Goal: Task Accomplishment & Management: Manage account settings

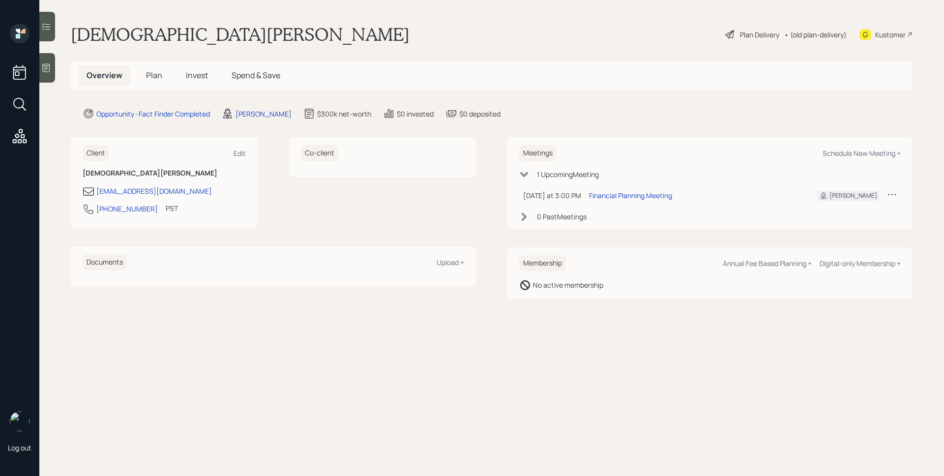
click at [46, 65] on icon at bounding box center [46, 68] width 7 height 8
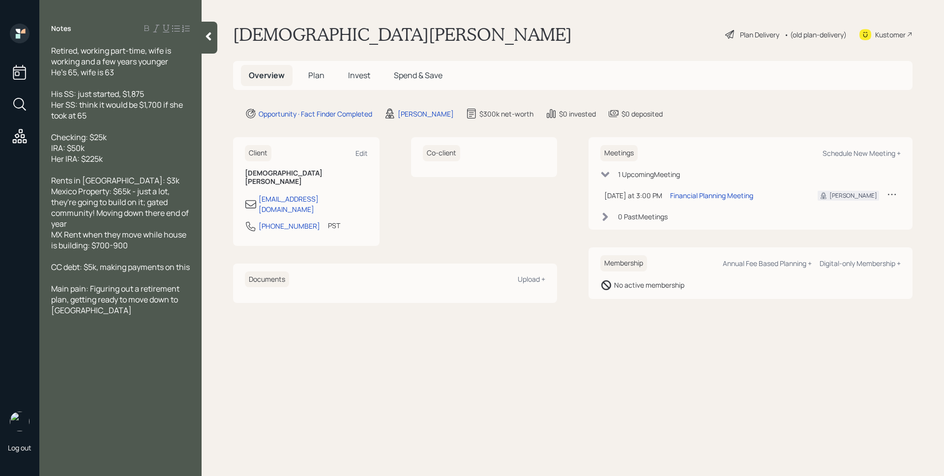
click at [313, 79] on span "Plan" at bounding box center [316, 75] width 16 height 11
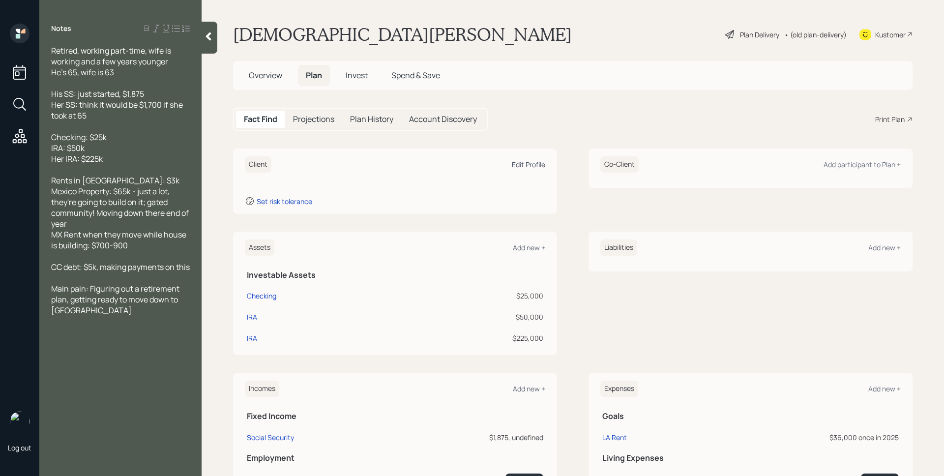
click at [522, 166] on div "Edit Profile" at bounding box center [528, 164] width 33 height 9
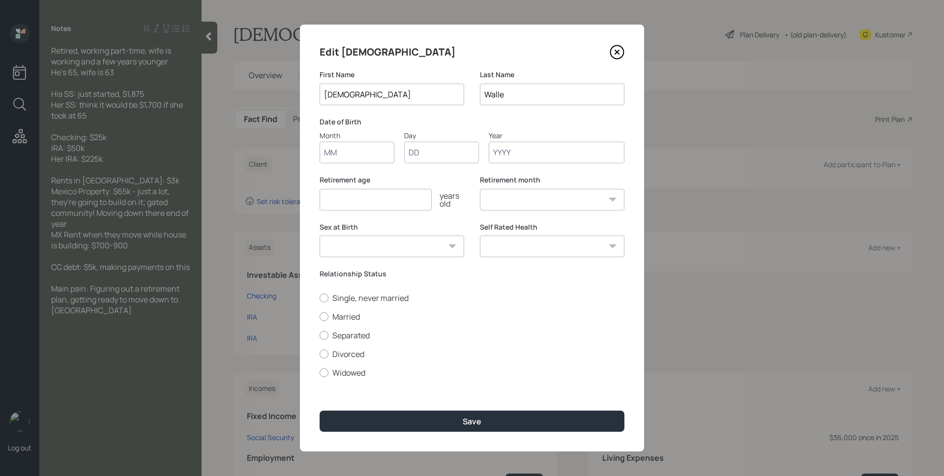
click at [362, 153] on input "Month" at bounding box center [357, 153] width 75 height 22
type input "05"
type input "18"
type input "1960"
select select "5"
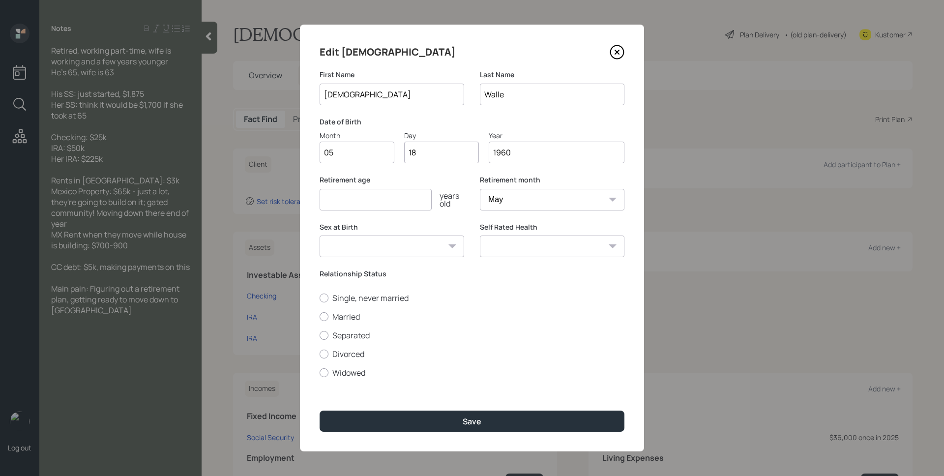
type input "1960"
type input "64"
click at [357, 320] on label "Married" at bounding box center [472, 316] width 305 height 11
click at [320, 317] on input "Married" at bounding box center [319, 316] width 0 height 0
radio input "true"
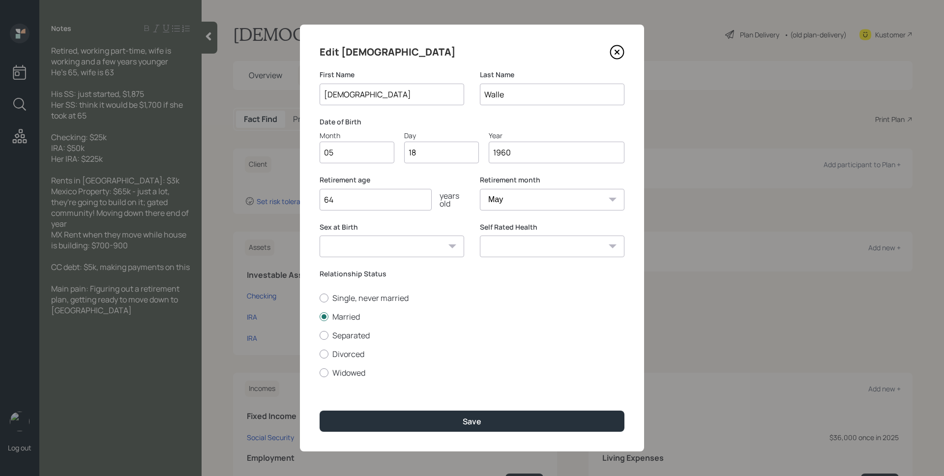
click at [363, 203] on input "64" at bounding box center [376, 200] width 112 height 22
type input "65"
click at [320, 411] on button "Save" at bounding box center [472, 421] width 305 height 21
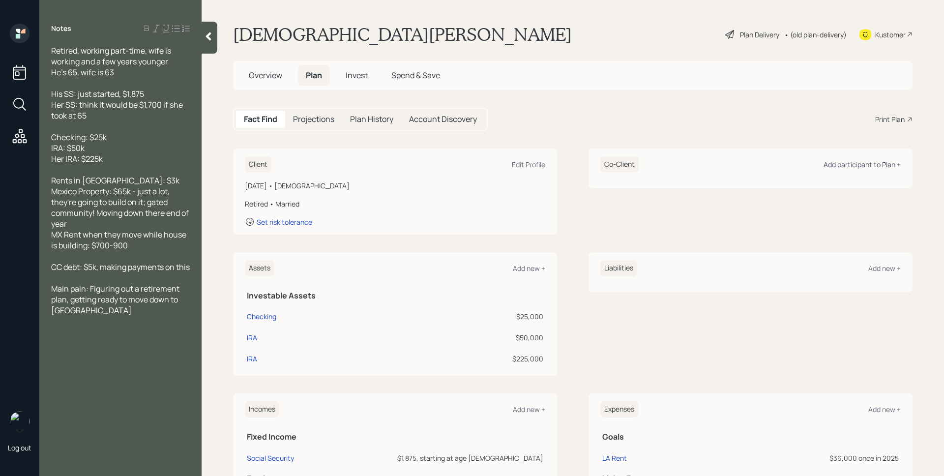
click at [882, 164] on div "Add participant to Plan +" at bounding box center [862, 164] width 77 height 9
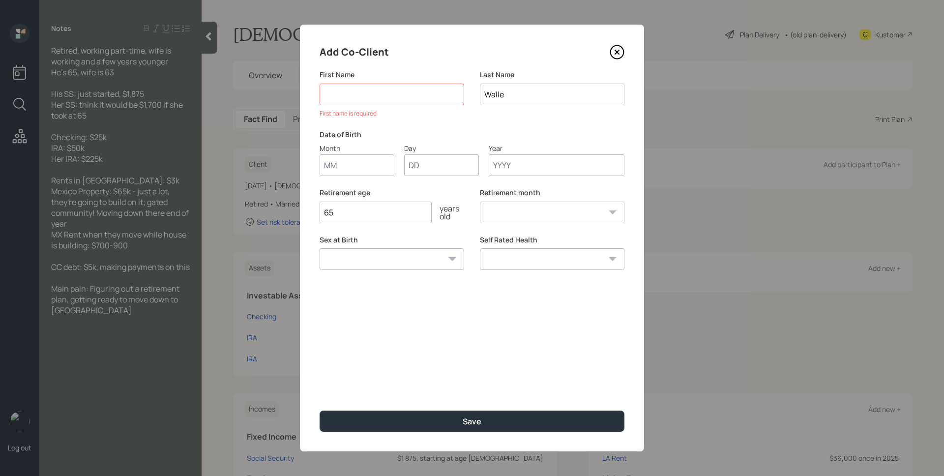
click at [502, 64] on div "Add Co-Client First Name First name is required Last Name [PERSON_NAME] Date of…" at bounding box center [472, 238] width 344 height 427
click at [365, 166] on input "Month" at bounding box center [357, 165] width 75 height 22
type input "12"
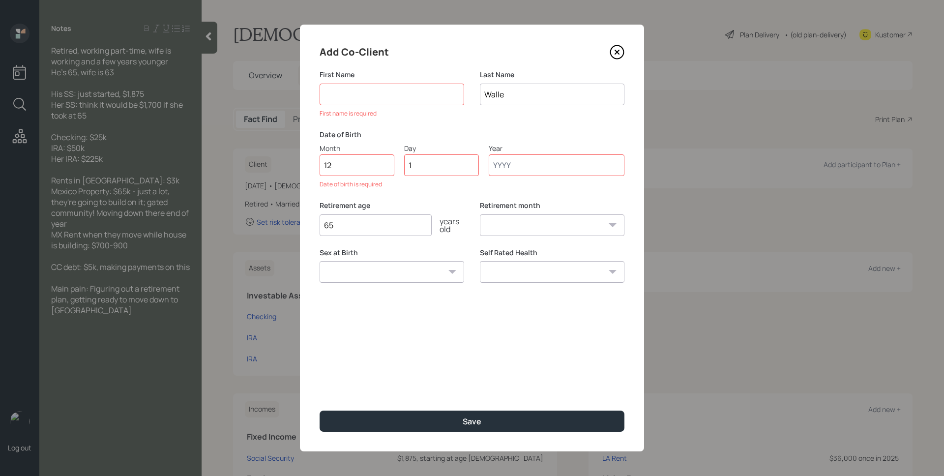
type input "14"
type input "1961"
select select "12"
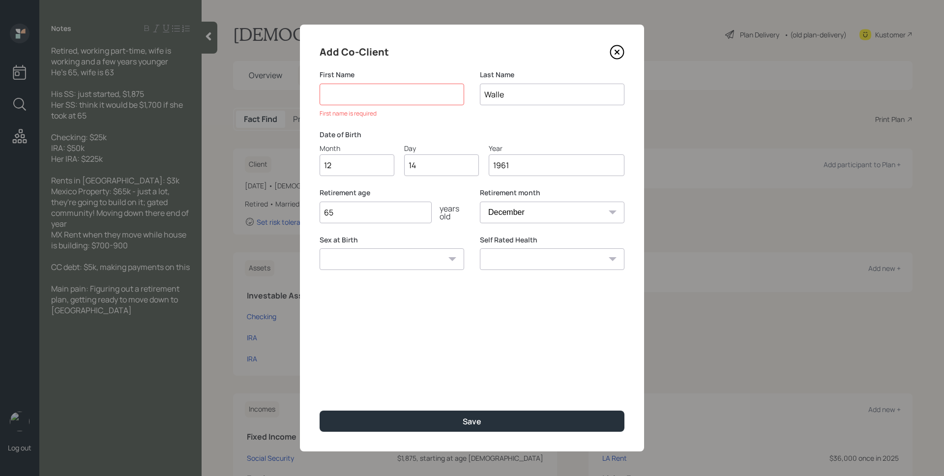
type input "1961"
click at [381, 224] on div "Retirement age [DEMOGRAPHIC_DATA] years old" at bounding box center [392, 211] width 145 height 47
click at [383, 219] on input "65" at bounding box center [376, 213] width 112 height 22
click at [410, 113] on div "First name is required" at bounding box center [392, 113] width 145 height 9
click at [408, 90] on input at bounding box center [392, 95] width 145 height 22
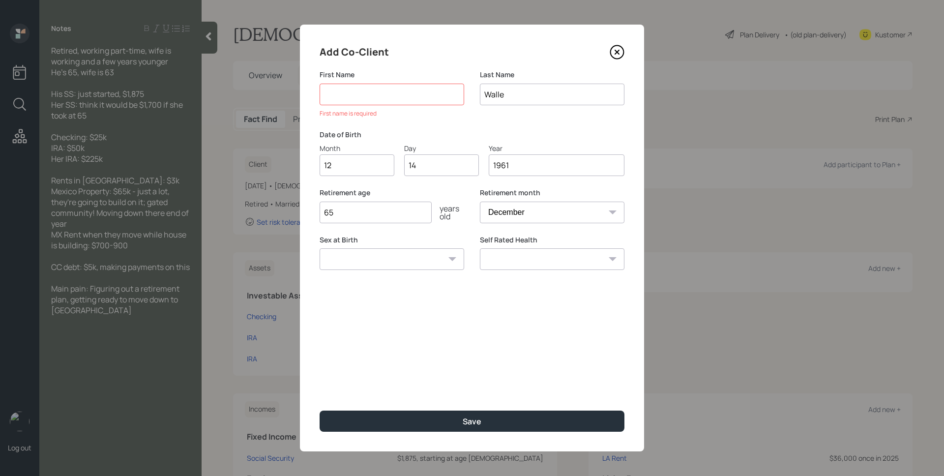
type input "N"
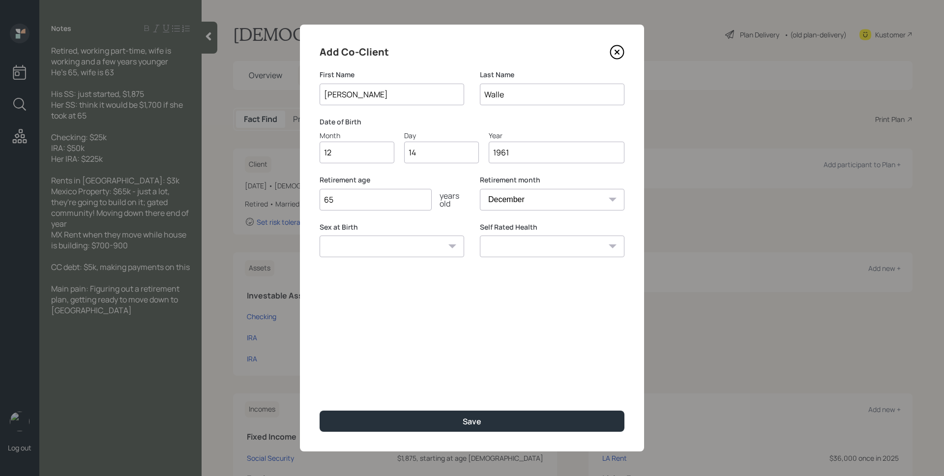
type input "[PERSON_NAME]"
click at [384, 197] on input "65" at bounding box center [376, 200] width 112 height 22
click at [400, 206] on input "67" at bounding box center [376, 200] width 112 height 22
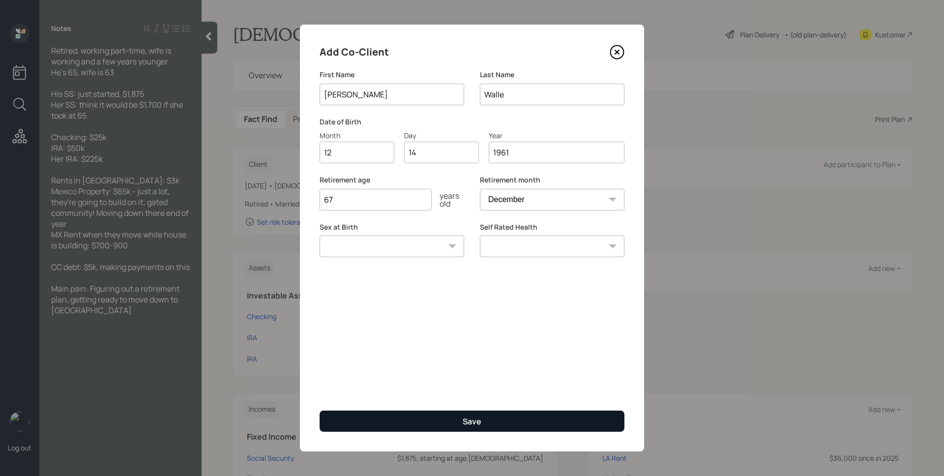
type input "67"
click at [508, 426] on button "Save" at bounding box center [472, 421] width 305 height 21
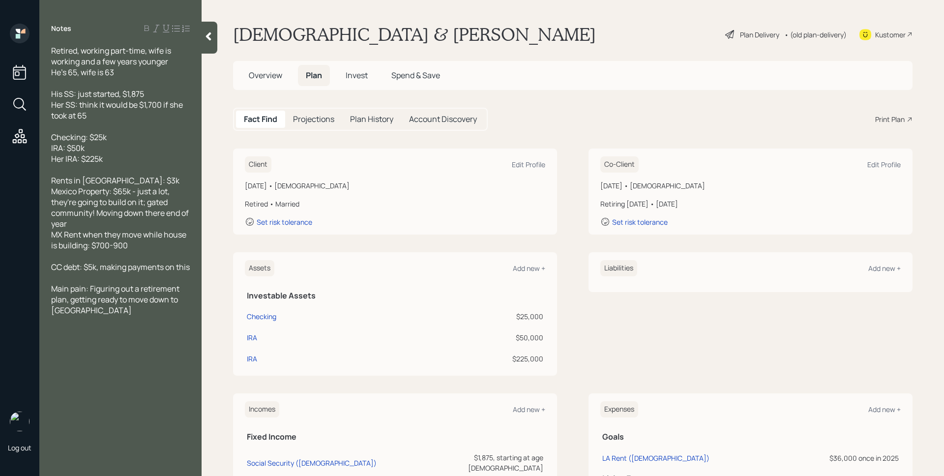
click at [749, 32] on div "Plan Delivery" at bounding box center [759, 35] width 39 height 10
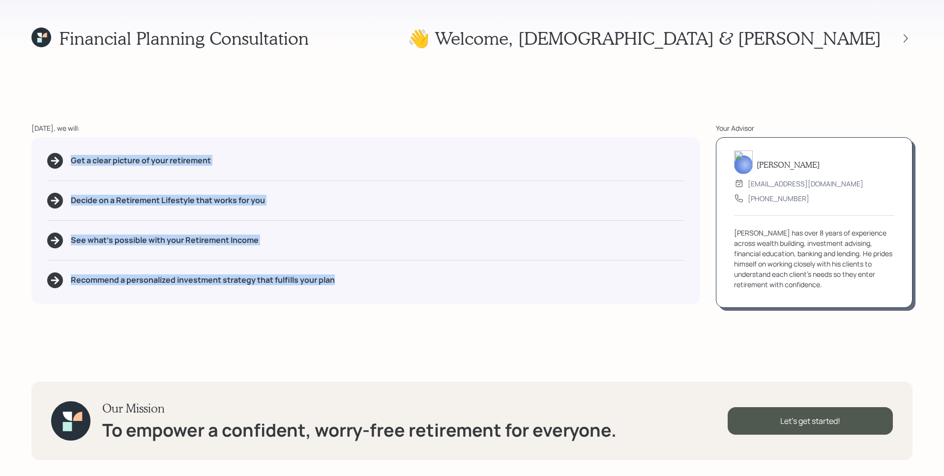
drag, startPoint x: 64, startPoint y: 157, endPoint x: 133, endPoint y: 318, distance: 175.0
click at [133, 318] on div "Financial Planning Consultation 👋 Welcome , [DEMOGRAPHIC_DATA] & [PERSON_NAME] …" at bounding box center [472, 238] width 944 height 476
click at [178, 304] on div "[DATE], we will: Get a clear picture of your retirement Decide on a Retirement …" at bounding box center [365, 215] width 669 height 185
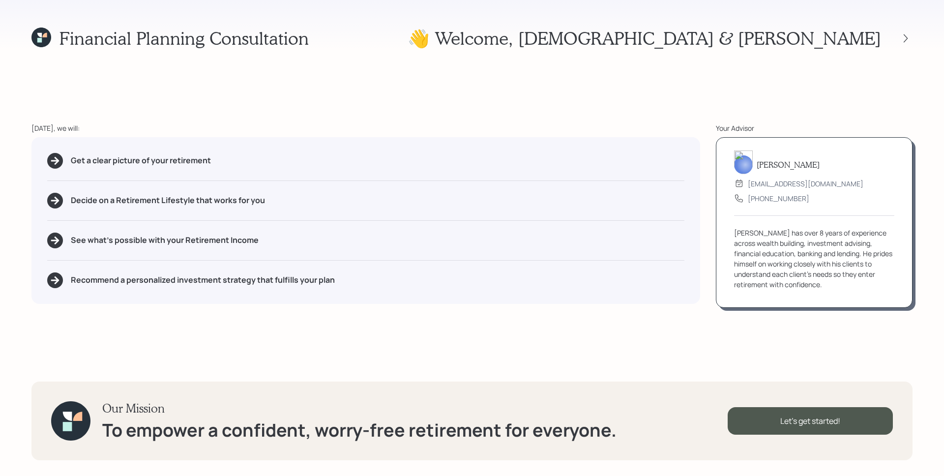
click at [743, 262] on div "[PERSON_NAME] has over 8 years of experience across wealth building, investment…" at bounding box center [814, 259] width 160 height 62
click at [761, 327] on div "Financial Planning Consultation 👋 Welcome , [DEMOGRAPHIC_DATA] & [PERSON_NAME] …" at bounding box center [472, 238] width 944 height 476
click at [836, 415] on div "Let's get started!" at bounding box center [810, 421] width 165 height 28
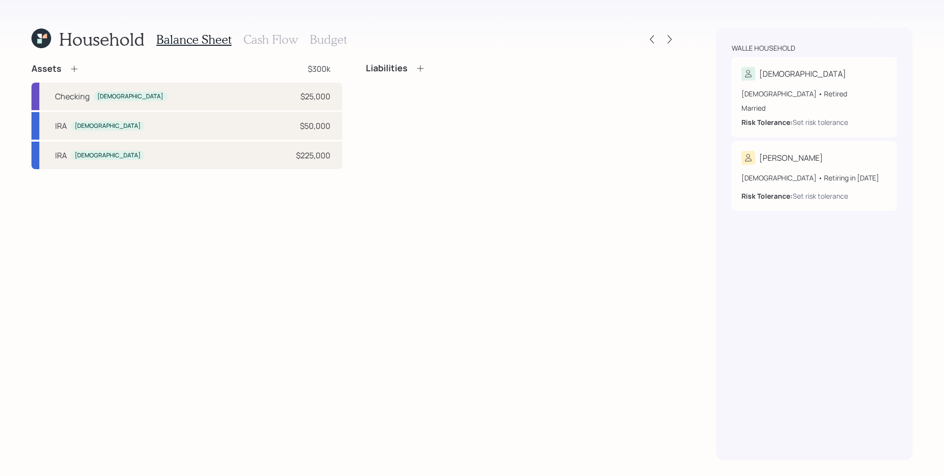
click at [556, 259] on div "Assets $300k Checking [DEMOGRAPHIC_DATA] $25,000 IRA [DEMOGRAPHIC_DATA] $50,000…" at bounding box center [353, 261] width 645 height 397
click at [83, 94] on div "Checking" at bounding box center [72, 97] width 34 height 12
select select "emergency_fund"
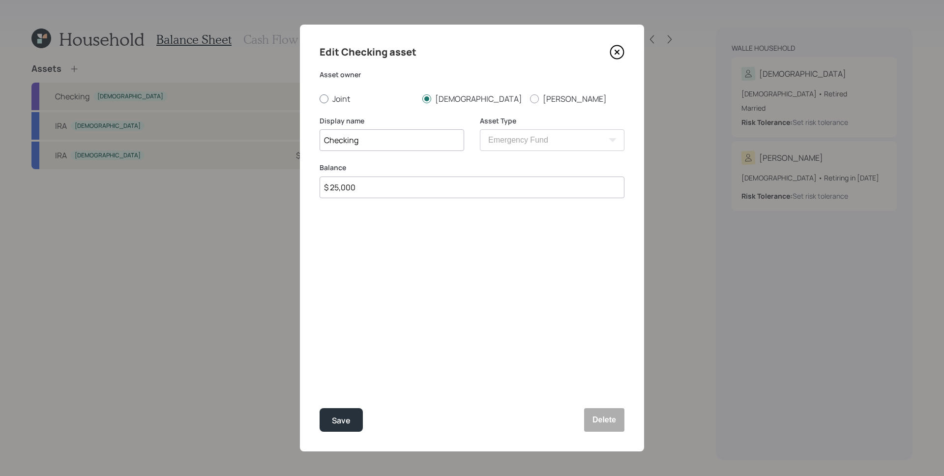
click at [339, 101] on label "Joint" at bounding box center [367, 98] width 95 height 11
click at [320, 99] on input "Joint" at bounding box center [319, 98] width 0 height 0
radio input "true"
click at [436, 97] on label "[DEMOGRAPHIC_DATA]" at bounding box center [473, 98] width 100 height 11
click at [423, 98] on input "[DEMOGRAPHIC_DATA]" at bounding box center [422, 98] width 0 height 0
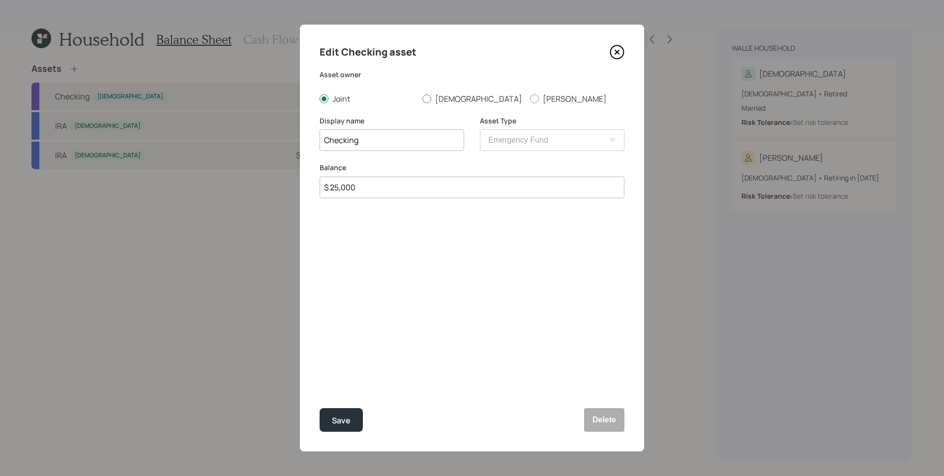
radio input "true"
click at [348, 418] on div "Save" at bounding box center [341, 420] width 19 height 13
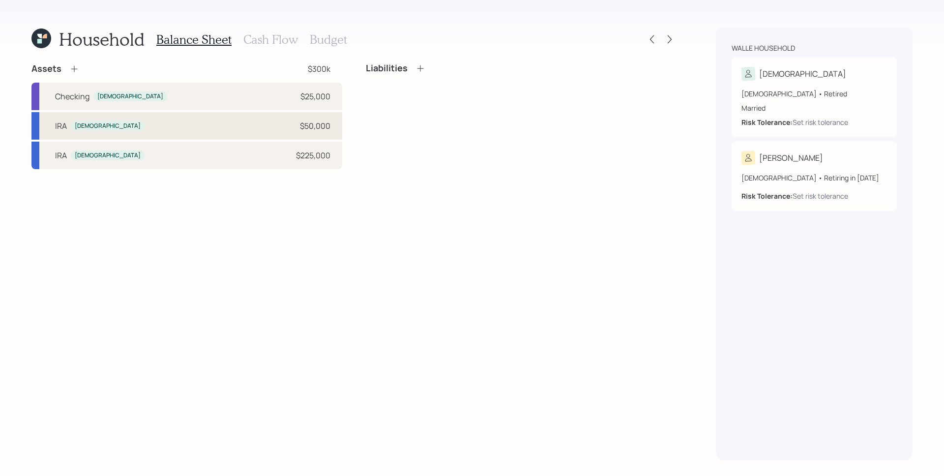
click at [152, 129] on div "[PERSON_NAME] [PERSON_NAME] $50,000" at bounding box center [186, 126] width 311 height 28
select select "ira"
select select "balanced"
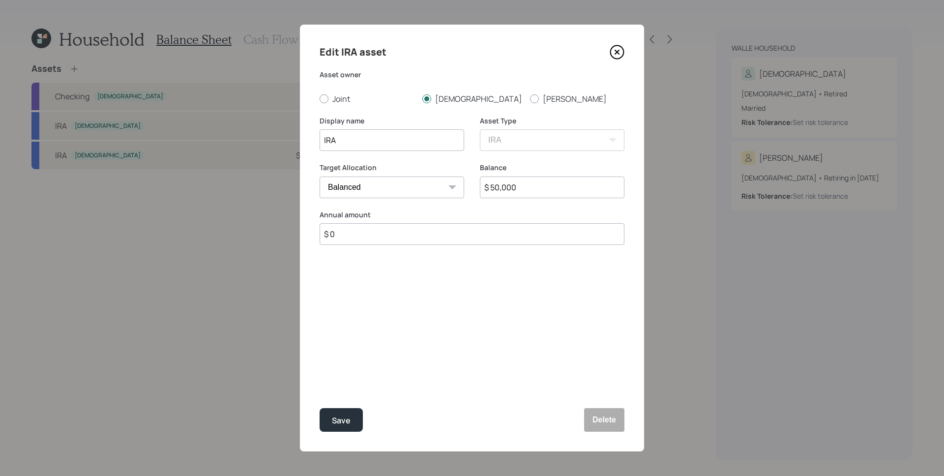
click at [323, 140] on input "IRA" at bounding box center [392, 140] width 145 height 22
type input "[DEMOGRAPHIC_DATA]' IRA"
click at [353, 417] on button "Save" at bounding box center [341, 420] width 43 height 24
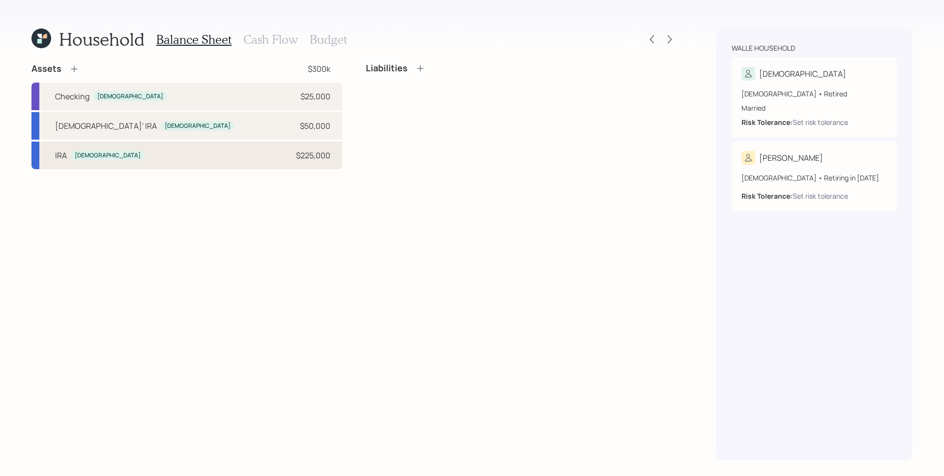
click at [217, 152] on div "[PERSON_NAME] [PERSON_NAME] $225,000" at bounding box center [186, 156] width 311 height 28
select select "ira"
select select "balanced"
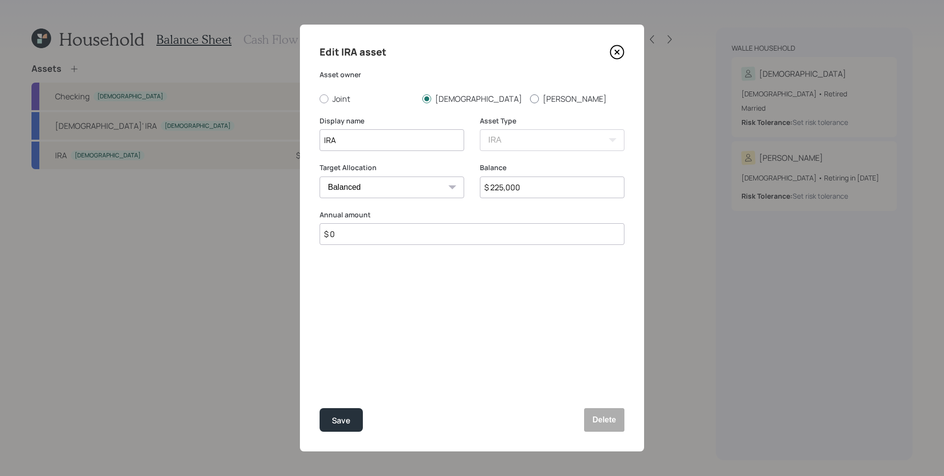
click at [534, 99] on div at bounding box center [534, 98] width 9 height 9
click at [530, 99] on input "[PERSON_NAME]" at bounding box center [530, 98] width 0 height 0
radio input "true"
click at [322, 141] on input "IRA" at bounding box center [392, 140] width 145 height 22
type input "[PERSON_NAME]'s IRA"
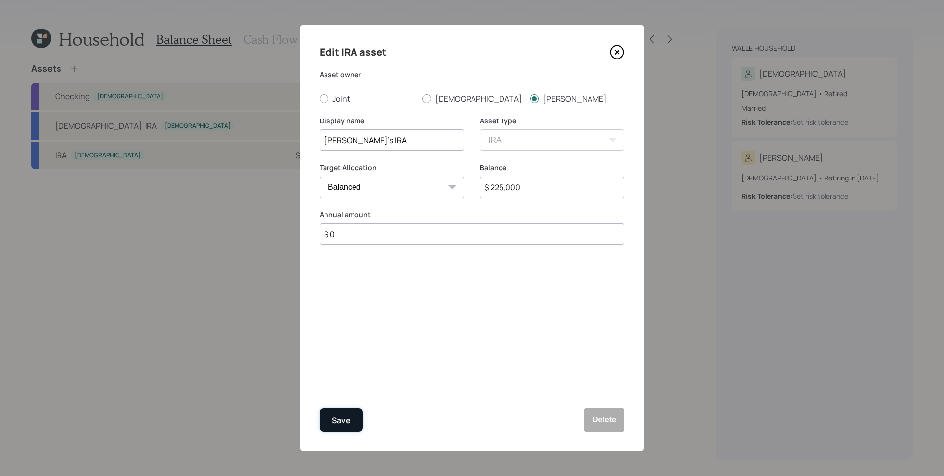
click at [351, 415] on button "Save" at bounding box center [341, 420] width 43 height 24
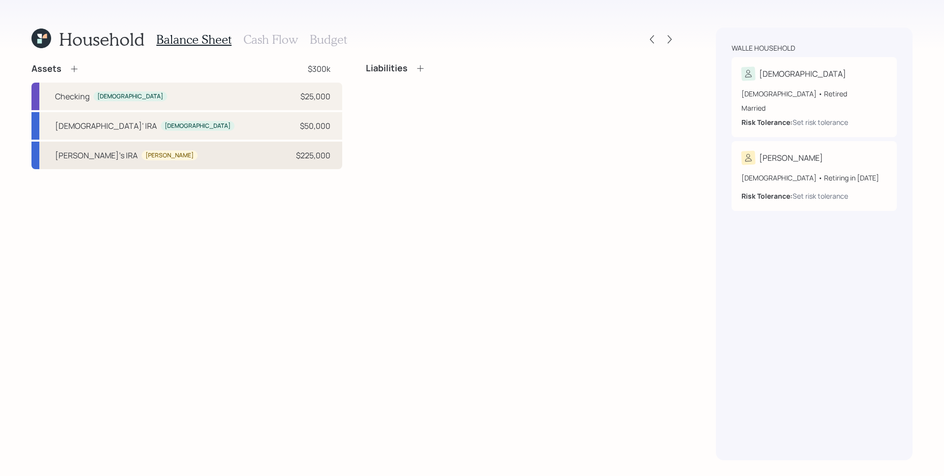
click at [197, 158] on div "[PERSON_NAME]'s IRA [PERSON_NAME] $225,000" at bounding box center [186, 156] width 311 height 28
select select "ira"
select select "balanced"
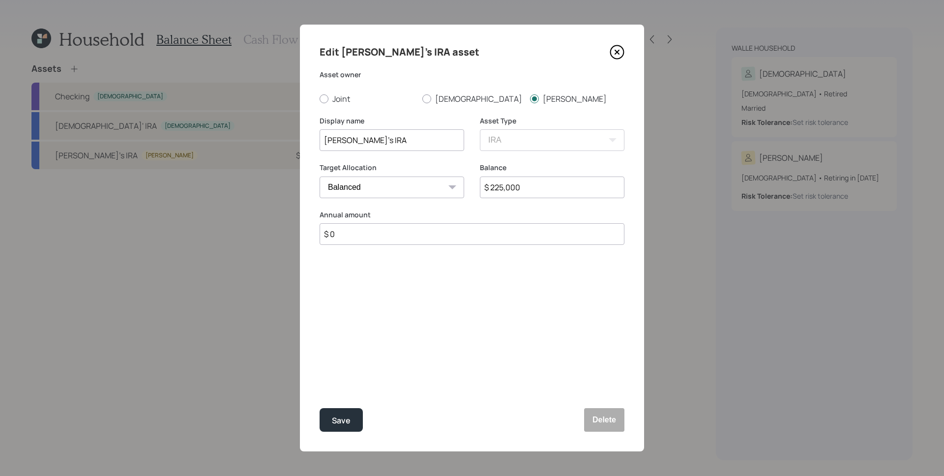
click at [496, 268] on div "Edit [PERSON_NAME]'s IRA asset Asset owner Joint [DEMOGRAPHIC_DATA] [PERSON_NAM…" at bounding box center [472, 238] width 344 height 427
click at [351, 412] on button "Save" at bounding box center [341, 420] width 43 height 24
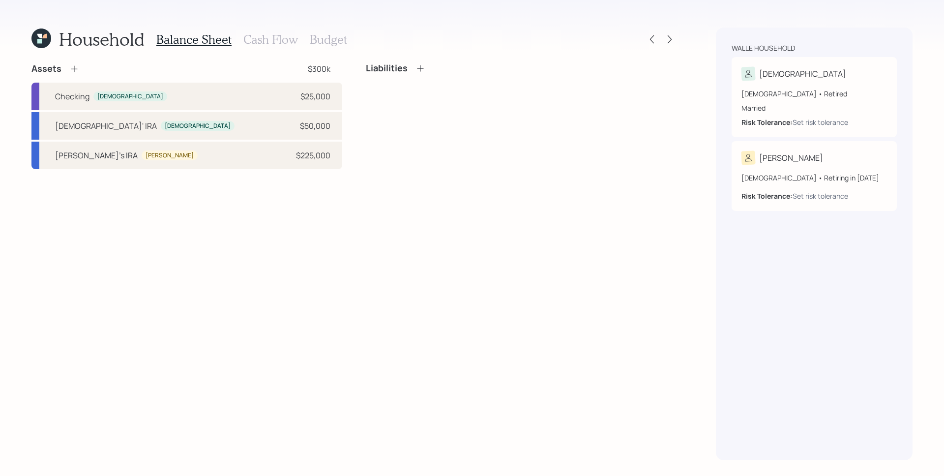
click at [225, 218] on div "Assets $300k Checking [DEMOGRAPHIC_DATA] $25,000 [DEMOGRAPHIC_DATA]' IRA [DEMOG…" at bounding box center [353, 261] width 645 height 397
click at [274, 217] on div "Assets $300k Checking [DEMOGRAPHIC_DATA] $25,000 [DEMOGRAPHIC_DATA]' IRA [DEMOG…" at bounding box center [353, 261] width 645 height 397
click at [424, 66] on icon at bounding box center [421, 68] width 10 height 10
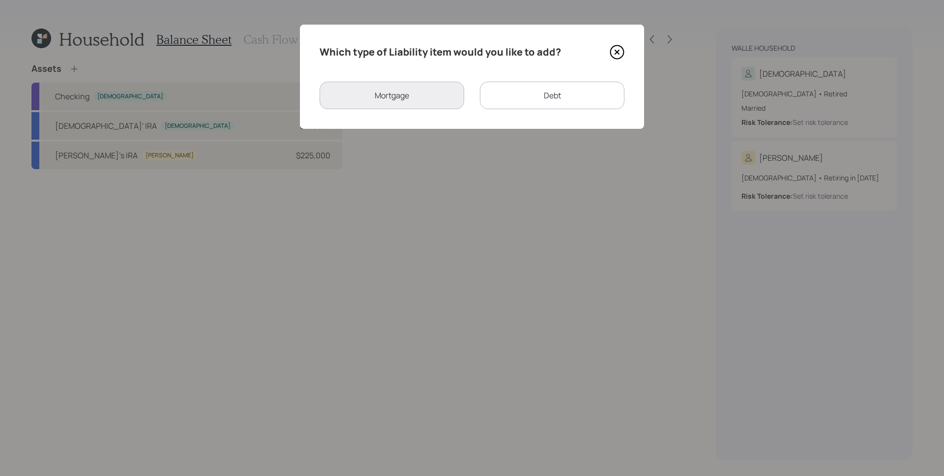
click at [557, 94] on div "Debt" at bounding box center [552, 96] width 145 height 28
select select "credit_card"
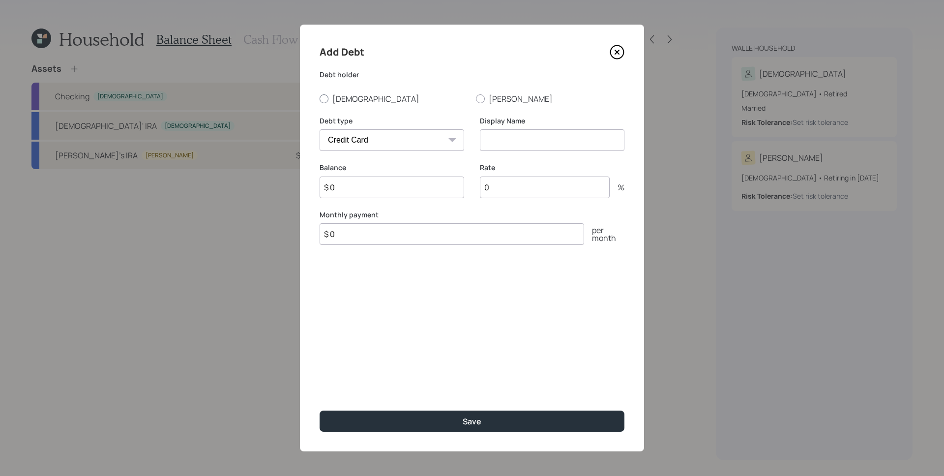
click at [363, 99] on label "[DEMOGRAPHIC_DATA]" at bounding box center [394, 98] width 149 height 11
click at [320, 99] on input "[DEMOGRAPHIC_DATA]" at bounding box center [319, 98] width 0 height 0
radio input "true"
click at [532, 148] on input at bounding box center [552, 140] width 145 height 22
type input "[DEMOGRAPHIC_DATA]' Credit Cards"
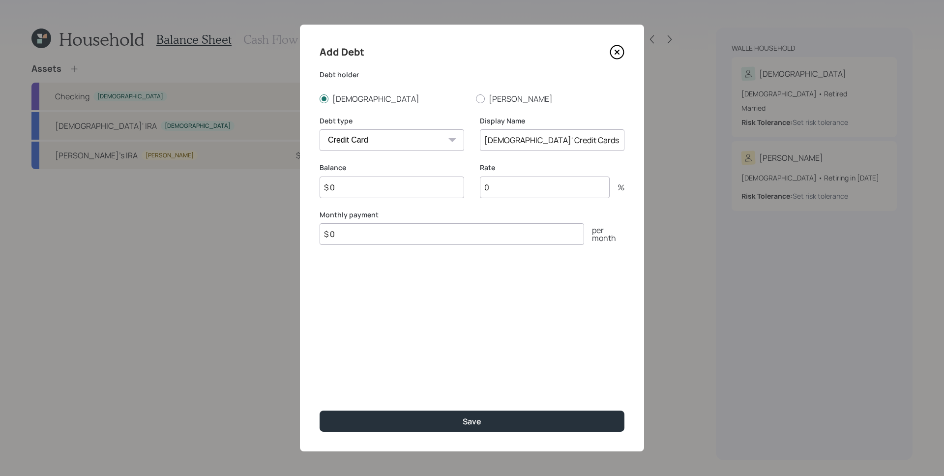
click at [399, 186] on input "$ 0" at bounding box center [392, 188] width 145 height 22
type input "$ 5,000"
click at [515, 183] on input "0" at bounding box center [545, 188] width 130 height 22
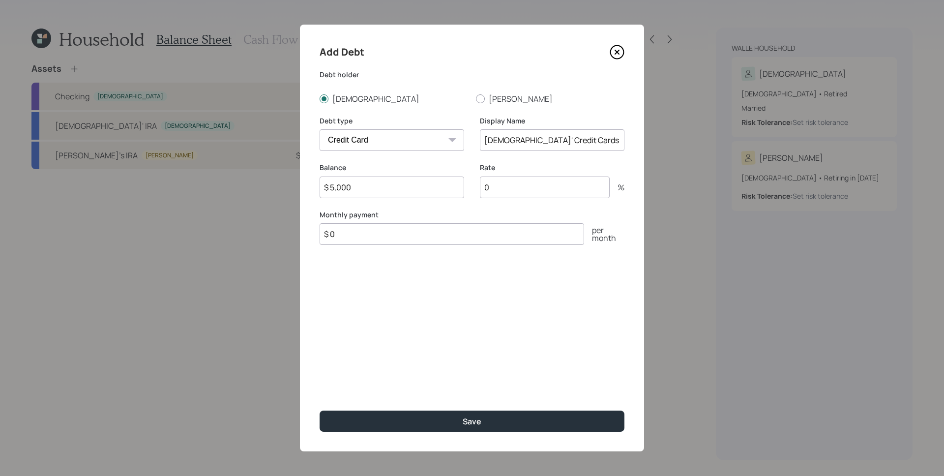
click at [516, 183] on input "0" at bounding box center [545, 188] width 130 height 22
click at [517, 183] on input "0" at bounding box center [545, 188] width 130 height 22
type input "28"
click at [526, 205] on div "Rate 28 %" at bounding box center [552, 186] width 145 height 47
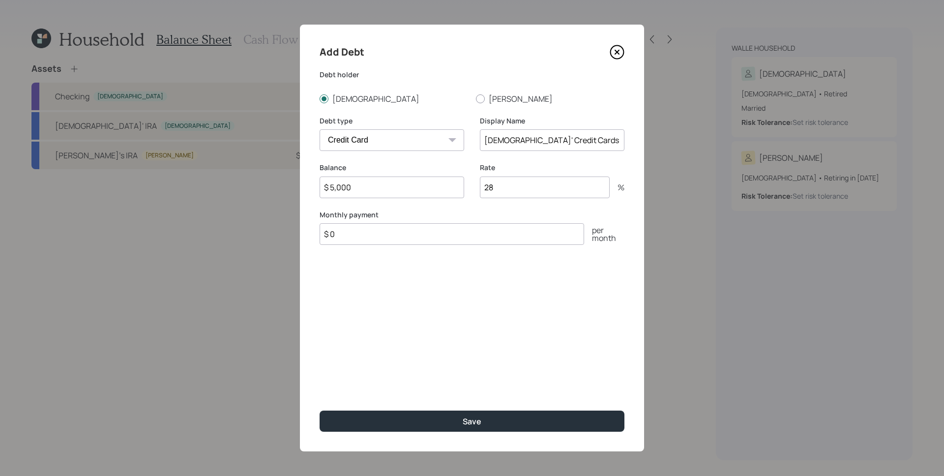
click at [441, 240] on input "$ 0" at bounding box center [452, 234] width 265 height 22
click at [399, 183] on input "$ 5,000" at bounding box center [392, 188] width 145 height 22
type input "$ 6,000"
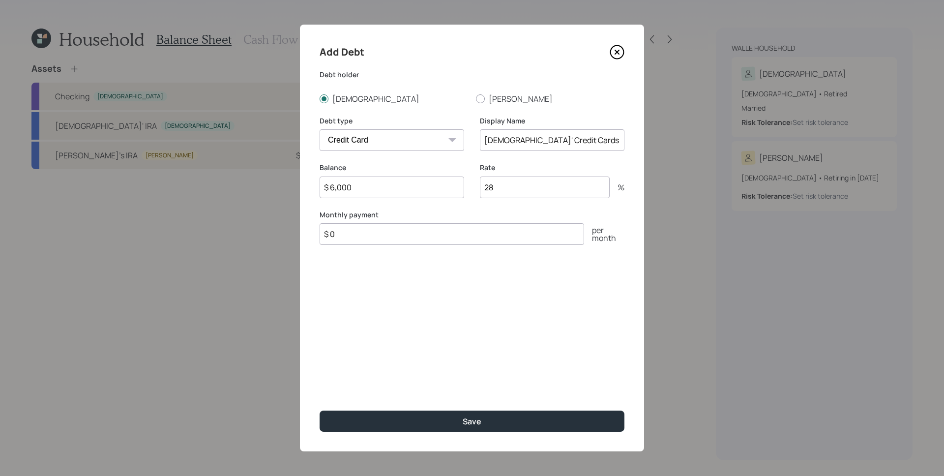
click at [387, 245] on input "$ 0" at bounding box center [452, 234] width 265 height 22
click at [390, 239] on input "$ 0" at bounding box center [452, 234] width 265 height 22
click at [389, 238] on input "$ 0" at bounding box center [452, 234] width 265 height 22
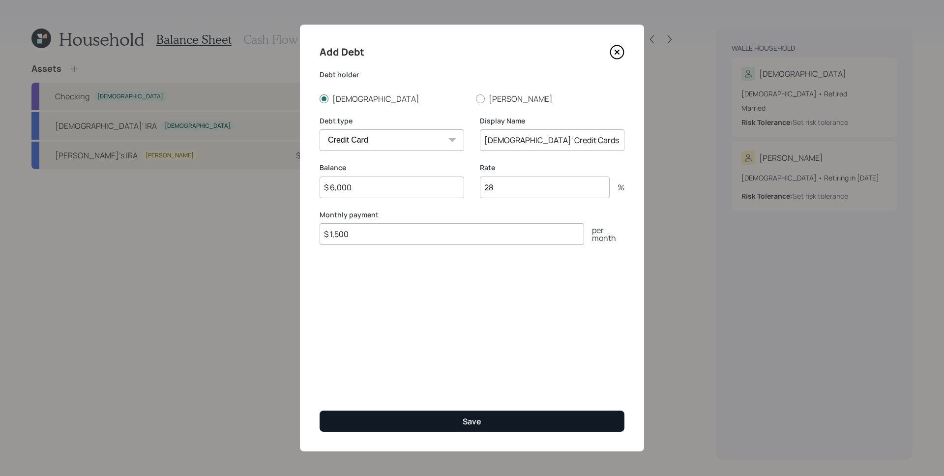
type input "$ 1,500"
click at [481, 413] on button "Save" at bounding box center [472, 421] width 305 height 21
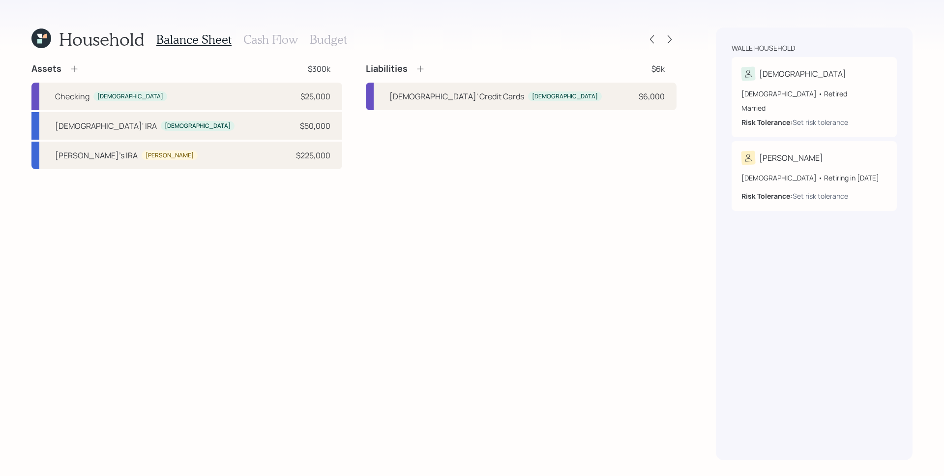
click at [72, 67] on icon at bounding box center [74, 69] width 10 height 10
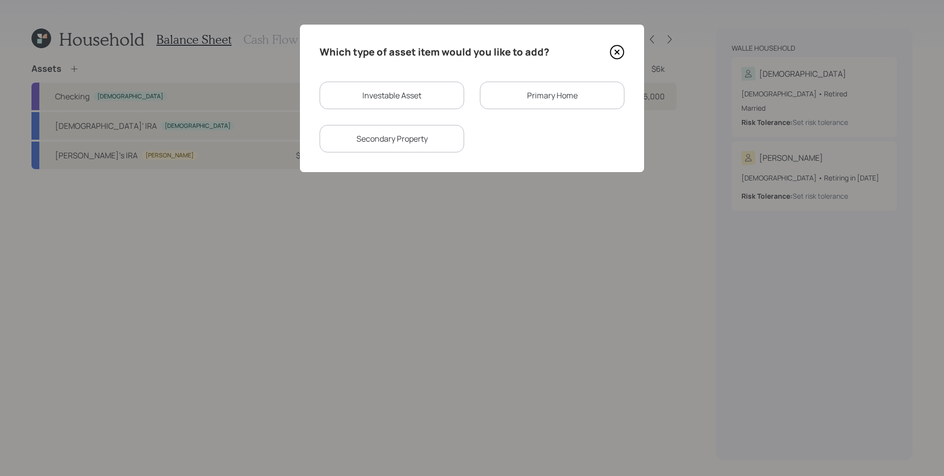
click at [515, 100] on div "Primary Home" at bounding box center [552, 96] width 145 height 28
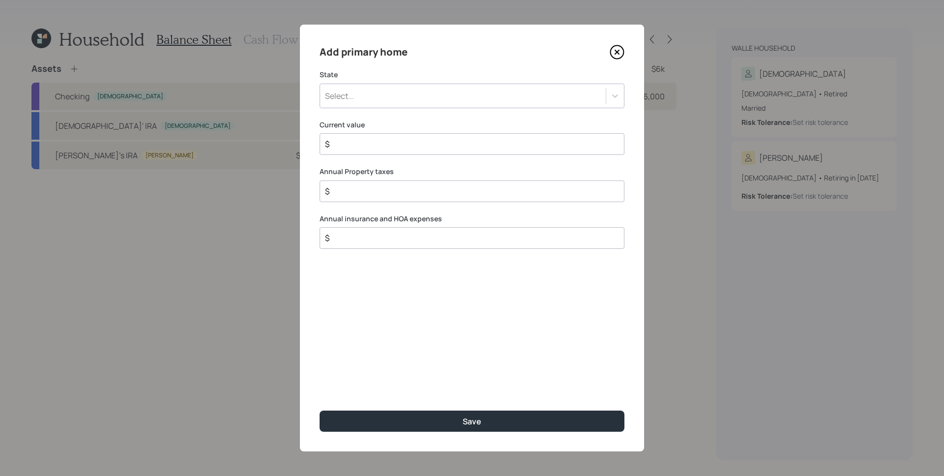
click at [472, 112] on div "Add primary home State Select... Current value $ Annual Property taxes $ Annual…" at bounding box center [472, 238] width 344 height 427
click at [476, 99] on div "Select..." at bounding box center [463, 96] width 286 height 17
click at [421, 47] on div "Add primary home" at bounding box center [472, 52] width 305 height 16
click at [621, 50] on icon at bounding box center [617, 52] width 15 height 15
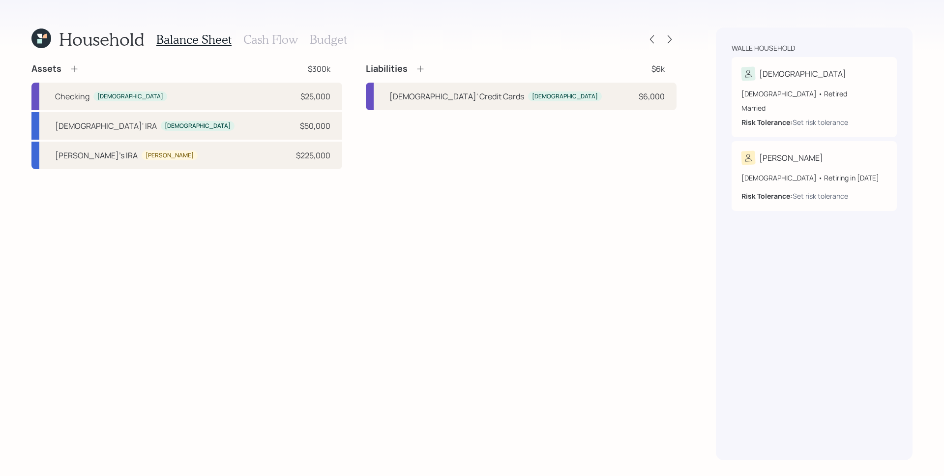
click at [286, 39] on h3 "Cash Flow" at bounding box center [270, 39] width 55 height 14
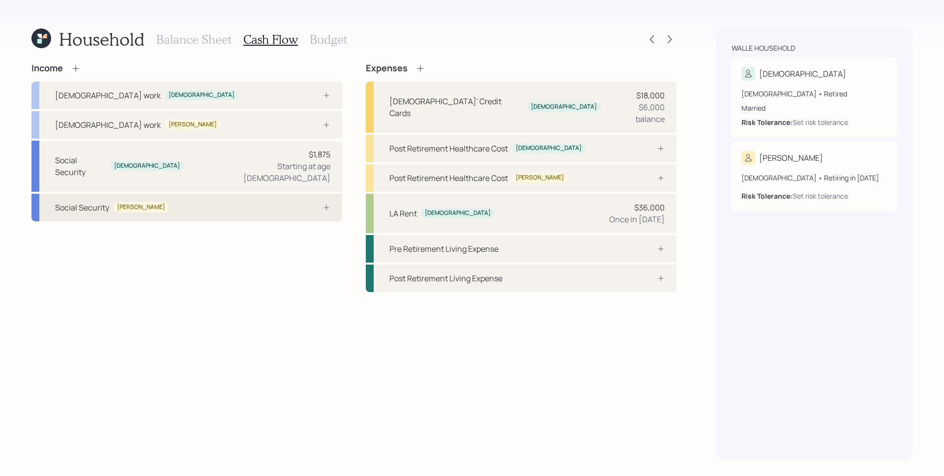
click at [315, 204] on div at bounding box center [316, 208] width 30 height 8
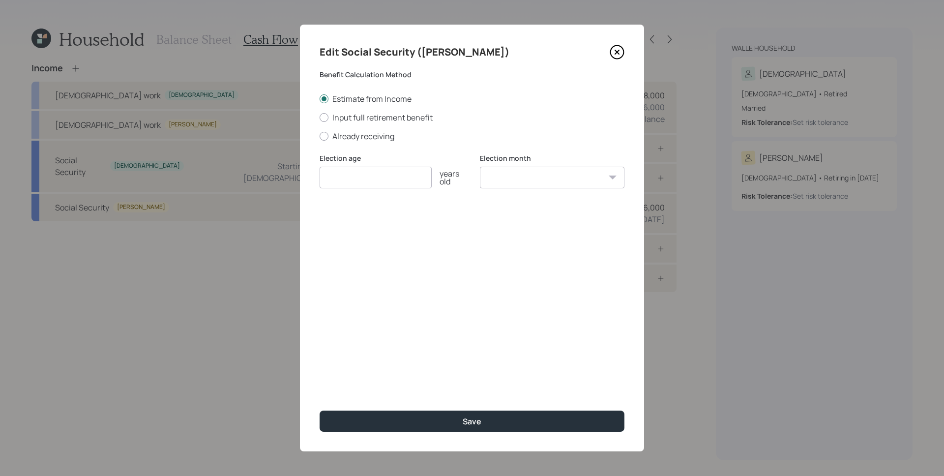
click at [405, 125] on div "Estimate from Income Input full retirement benefit Already receiving" at bounding box center [472, 117] width 305 height 48
click at [405, 115] on label "Input full retirement benefit" at bounding box center [472, 117] width 305 height 11
click at [320, 117] on input "Input full retirement benefit" at bounding box center [319, 117] width 0 height 0
radio input "true"
click at [384, 178] on input "number" at bounding box center [376, 178] width 112 height 22
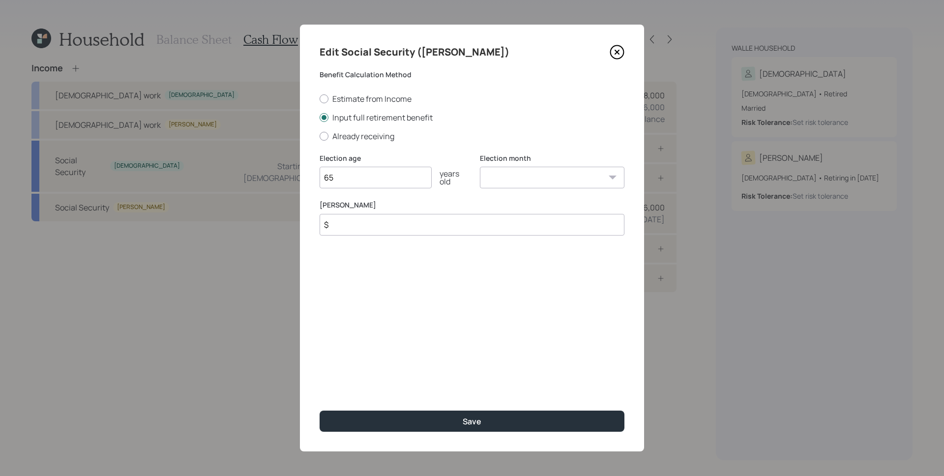
type input "65"
select select "12"
click at [480, 167] on select "January February March April May June July August September October November De…" at bounding box center [552, 178] width 145 height 22
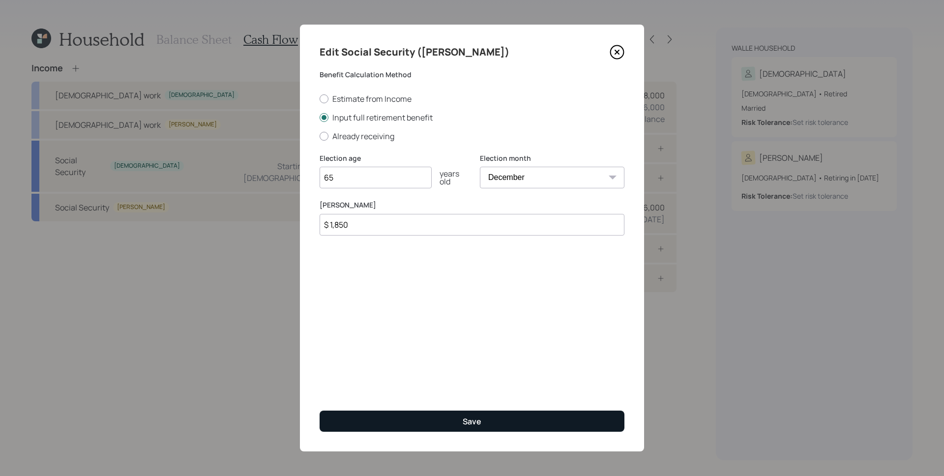
type input "$ 1,850"
click at [491, 418] on button "Save" at bounding box center [472, 421] width 305 height 21
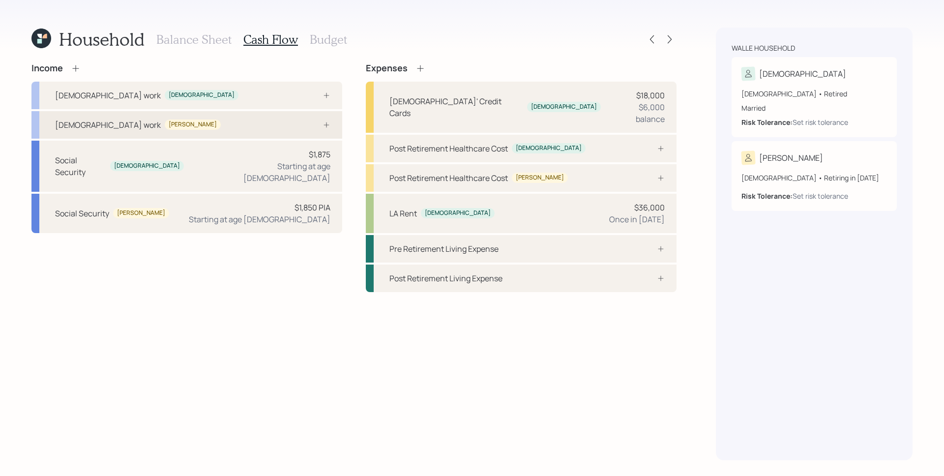
click at [313, 128] on div at bounding box center [316, 125] width 30 height 8
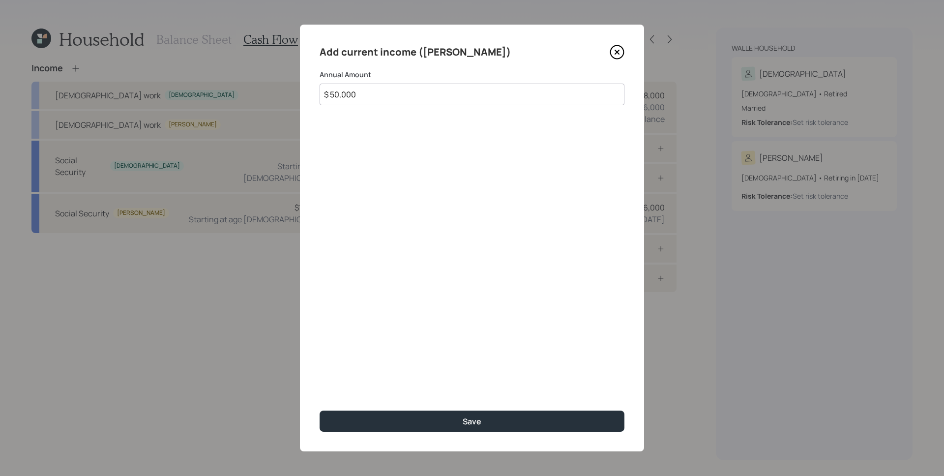
type input "$ 50,000"
click at [320, 411] on button "Save" at bounding box center [472, 421] width 305 height 21
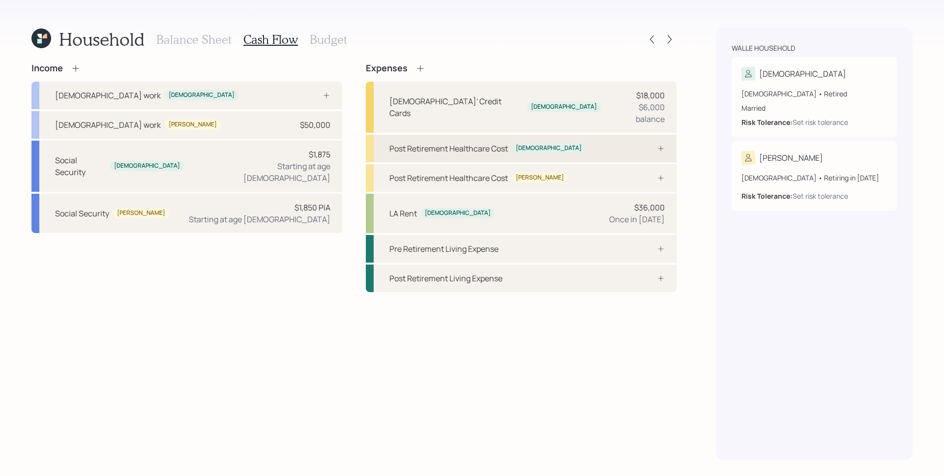
click at [624, 146] on div "Post Retirement Healthcare Cost [DEMOGRAPHIC_DATA]" at bounding box center [521, 149] width 311 height 28
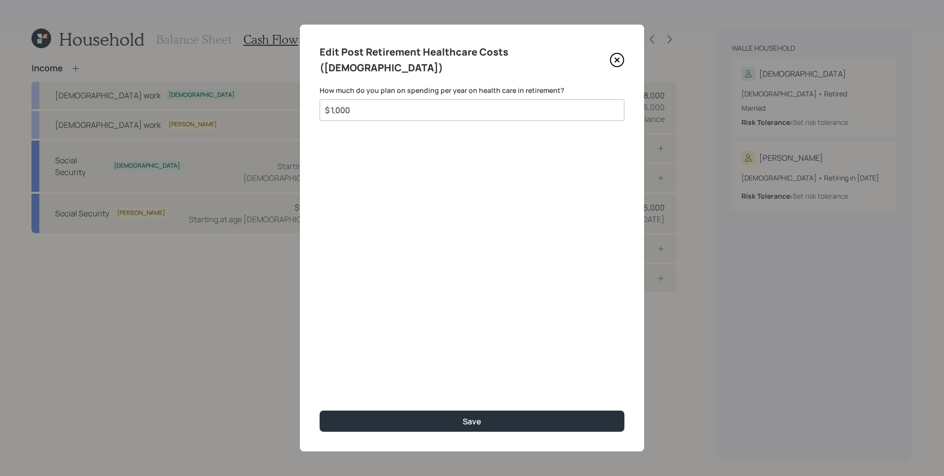
type input "$ 1,000"
click at [320, 411] on button "Save" at bounding box center [472, 421] width 305 height 21
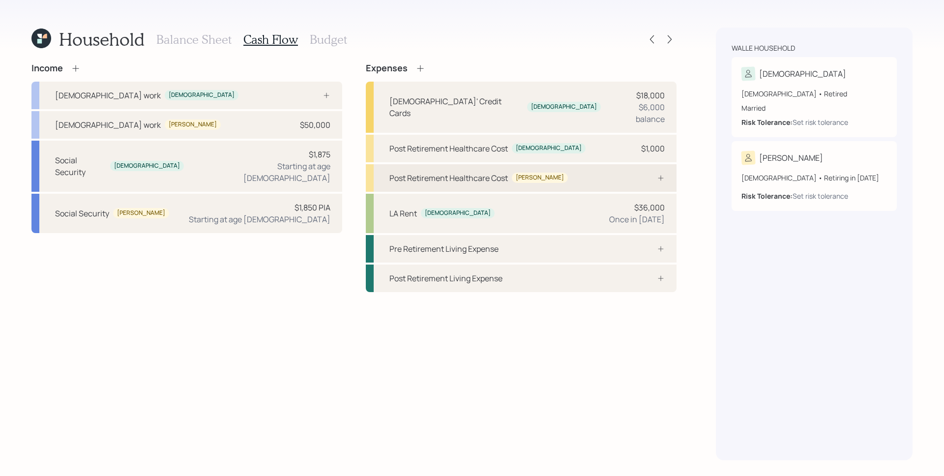
click at [570, 164] on div "Post Retirement Healthcare Cost [PERSON_NAME]" at bounding box center [521, 178] width 311 height 28
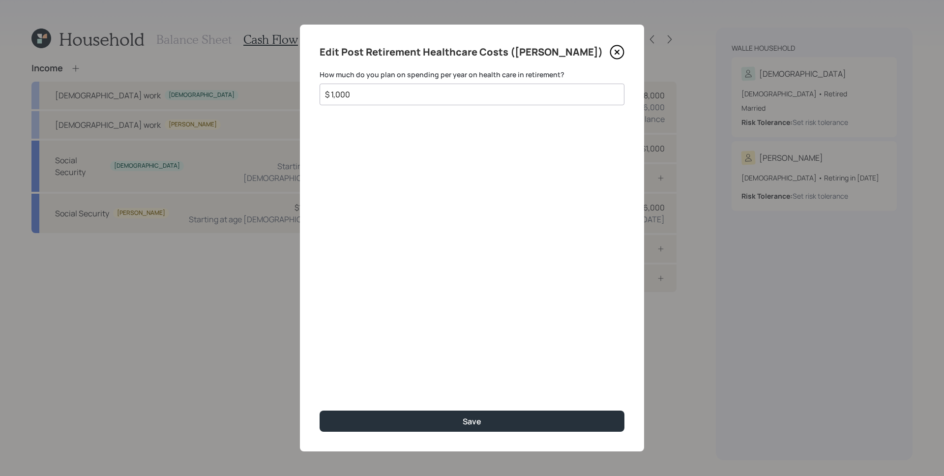
type input "$ 1,000"
click at [320, 411] on button "Save" at bounding box center [472, 421] width 305 height 21
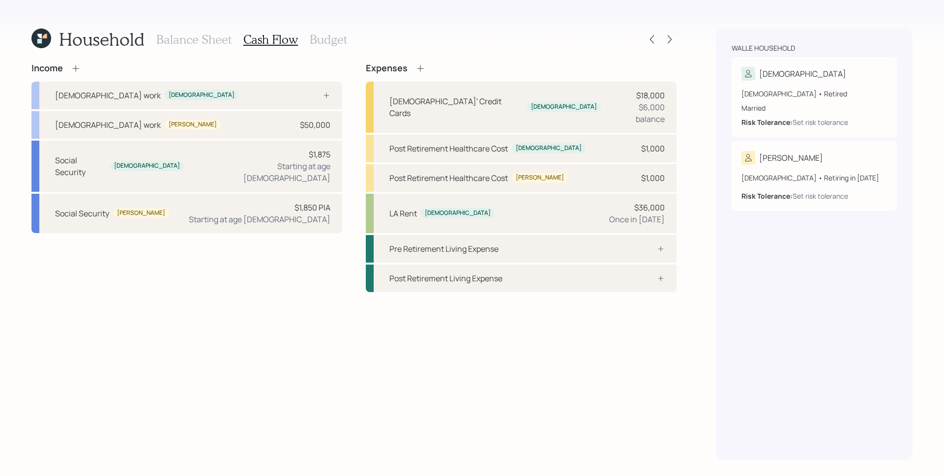
click at [424, 65] on icon at bounding box center [421, 68] width 10 height 10
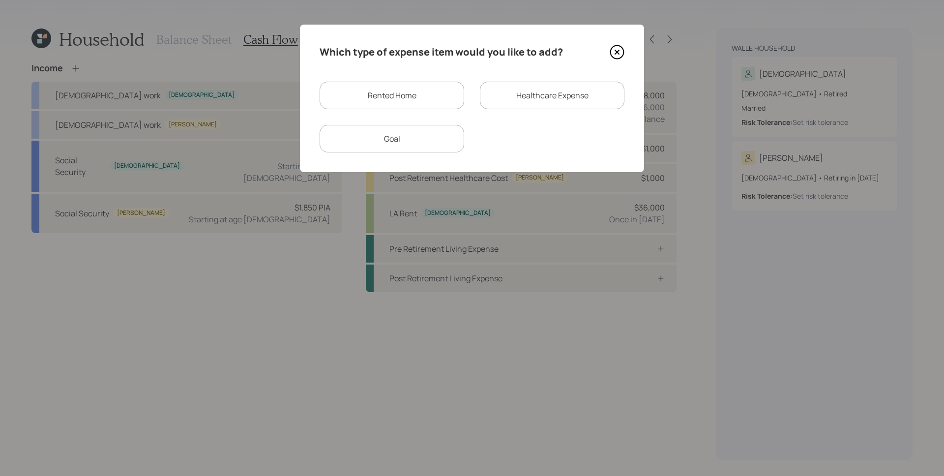
click at [620, 55] on icon at bounding box center [617, 52] width 15 height 15
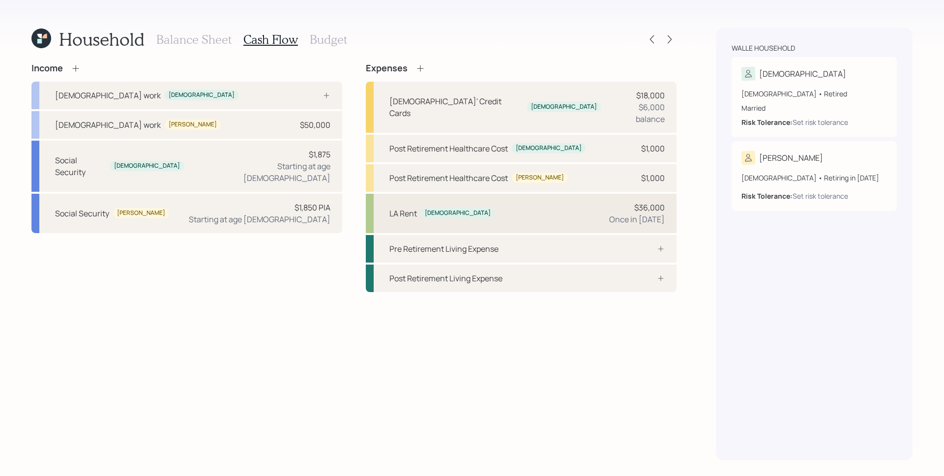
click at [649, 213] on div "Once in [DATE]" at bounding box center [637, 219] width 56 height 12
select select "0"
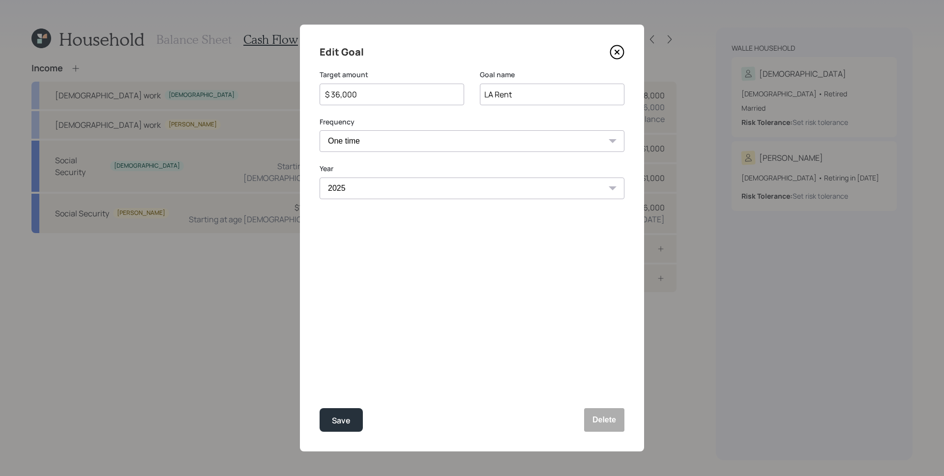
click at [407, 99] on input "$ 36,000" at bounding box center [388, 95] width 128 height 12
click at [348, 421] on div "Save" at bounding box center [341, 420] width 19 height 13
type input "$ 36,000"
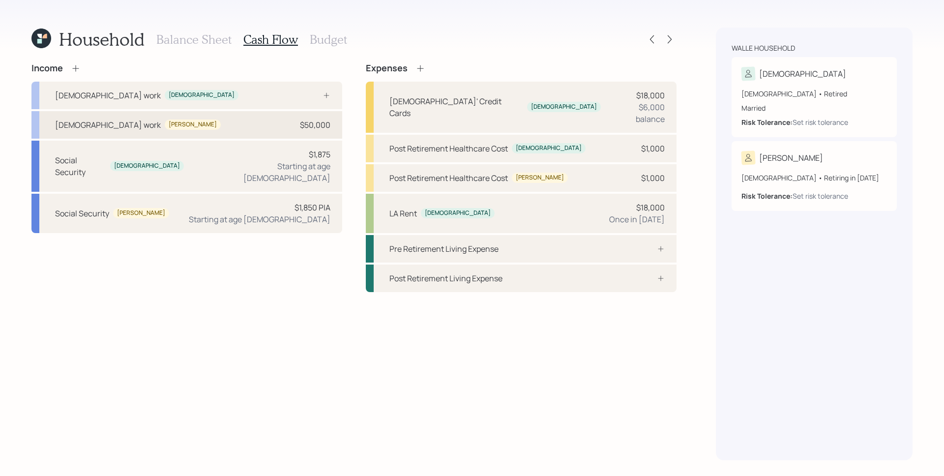
click at [251, 131] on div "[DEMOGRAPHIC_DATA] work [PERSON_NAME] $50,000" at bounding box center [186, 125] width 311 height 28
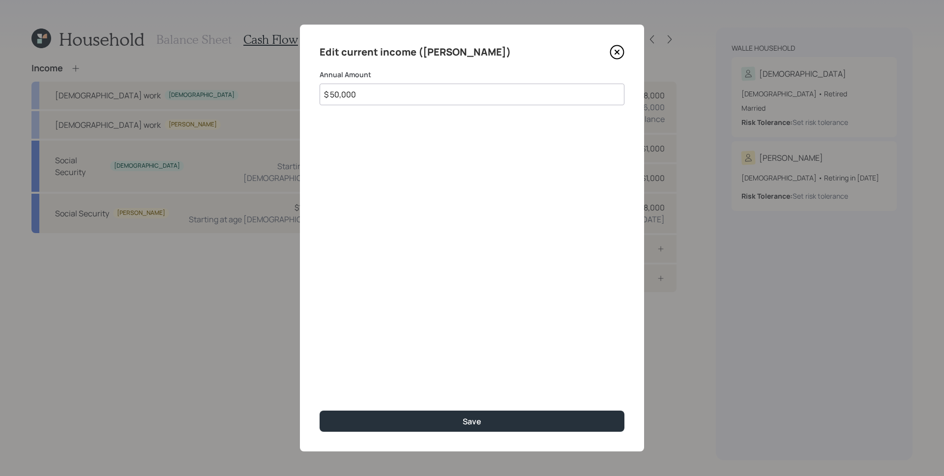
click at [363, 95] on input "$ 50,000" at bounding box center [472, 95] width 305 height 22
click at [626, 48] on div "Edit current income ([PERSON_NAME]) Annual Amount $ 50,000 Save" at bounding box center [472, 238] width 344 height 427
click at [624, 50] on icon at bounding box center [617, 52] width 13 height 13
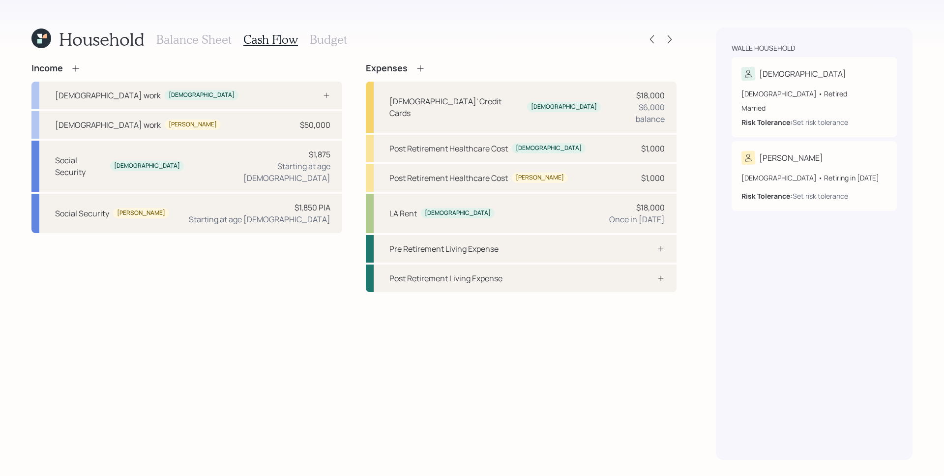
click at [427, 71] on div "Expenses" at bounding box center [521, 68] width 311 height 11
click at [424, 68] on icon at bounding box center [421, 68] width 10 height 10
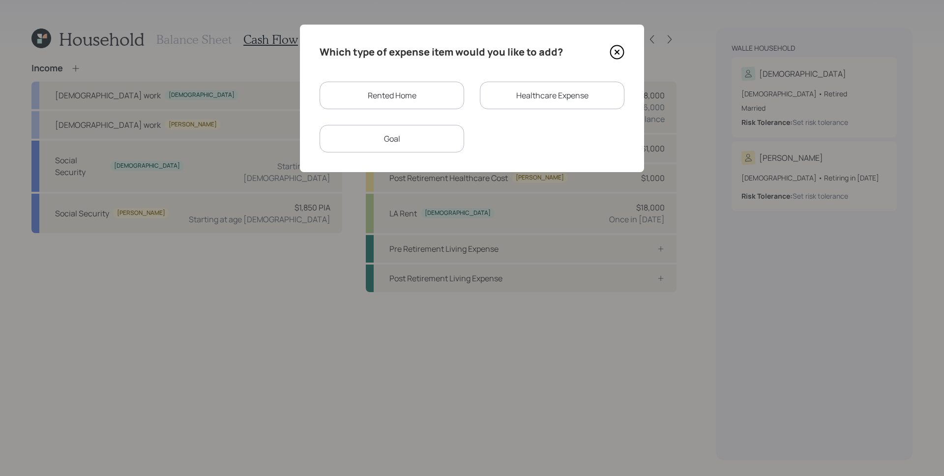
click at [428, 93] on div "Rented Home" at bounding box center [392, 96] width 145 height 28
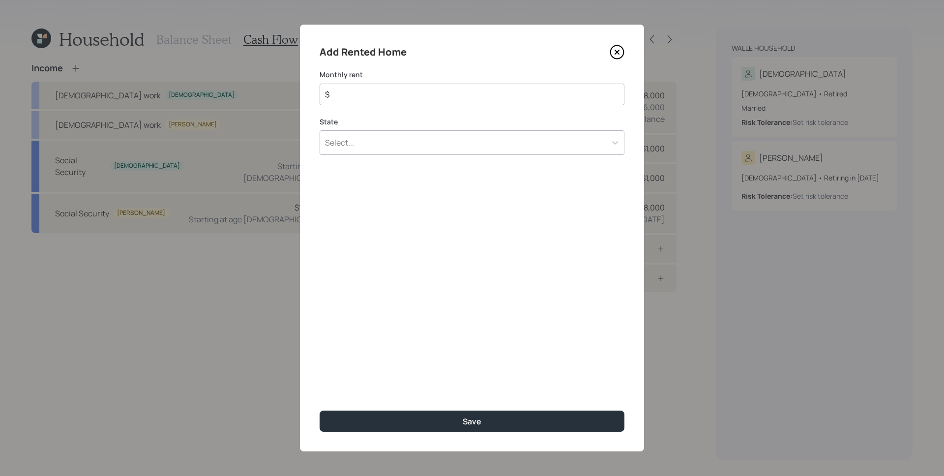
click at [404, 96] on input "$" at bounding box center [468, 95] width 288 height 12
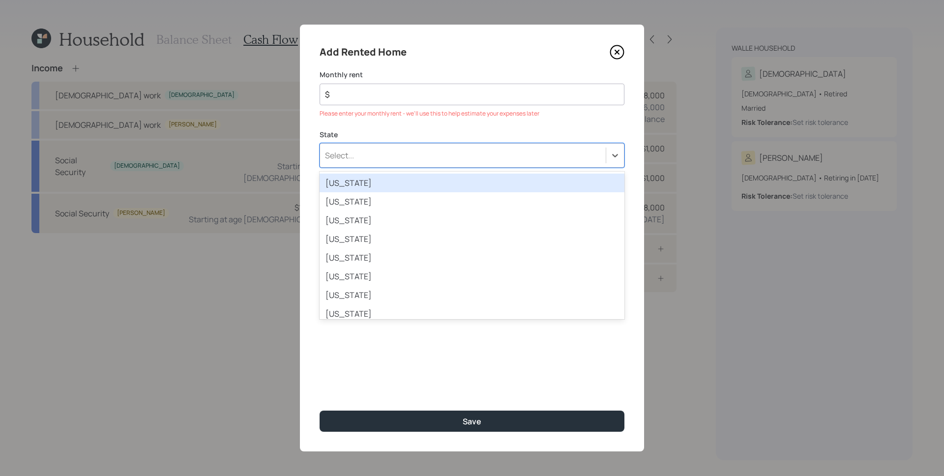
click at [411, 141] on div "State option [US_STATE] focused, 1 of 51. 51 results available. Use Up and Down…" at bounding box center [472, 149] width 305 height 38
type input "Cal"
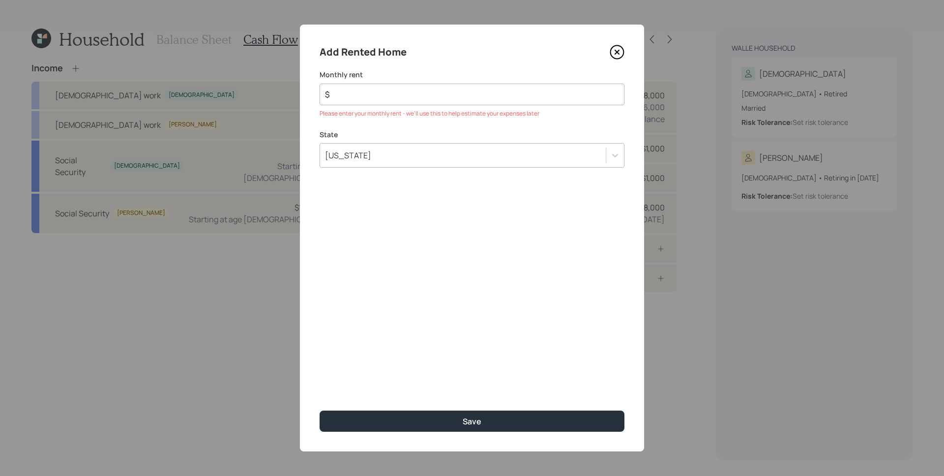
click at [461, 91] on input "$" at bounding box center [468, 95] width 288 height 12
type input "$ 1,500"
click at [618, 55] on icon at bounding box center [617, 52] width 15 height 15
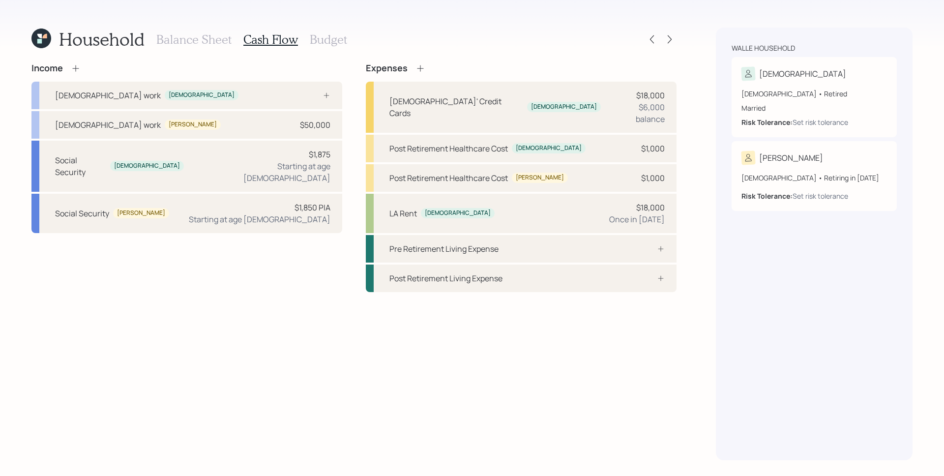
click at [422, 67] on icon at bounding box center [421, 68] width 10 height 10
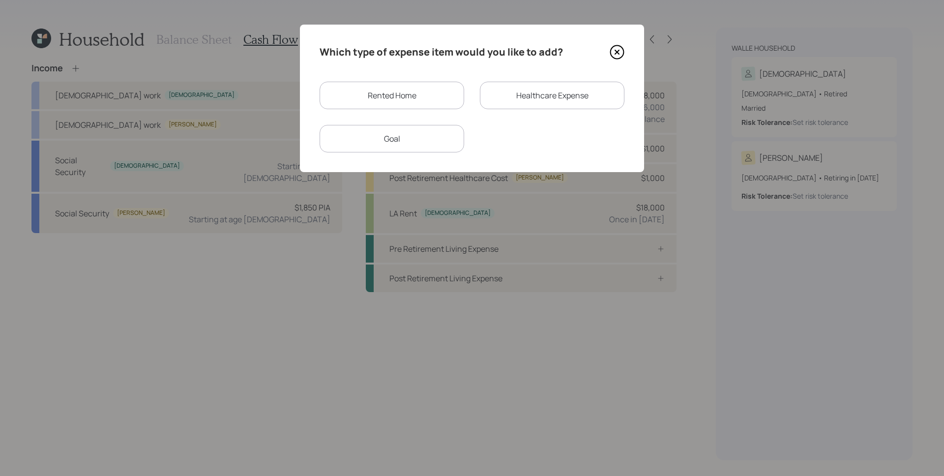
click at [423, 135] on div "Goal" at bounding box center [392, 139] width 145 height 28
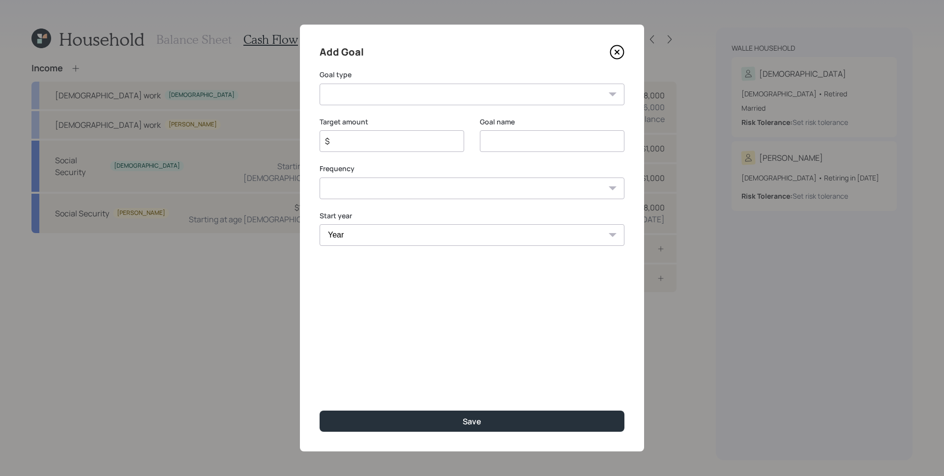
click at [384, 95] on select "Create an emergency fund Donate to charity Purchase a home Make a purchase Supp…" at bounding box center [472, 95] width 305 height 22
select select "other"
click at [320, 84] on select "Create an emergency fund Donate to charity Purchase a home Make a purchase Supp…" at bounding box center [472, 95] width 305 height 22
click at [510, 147] on input "Other" at bounding box center [552, 141] width 145 height 22
click at [509, 146] on input "Other" at bounding box center [552, 141] width 145 height 22
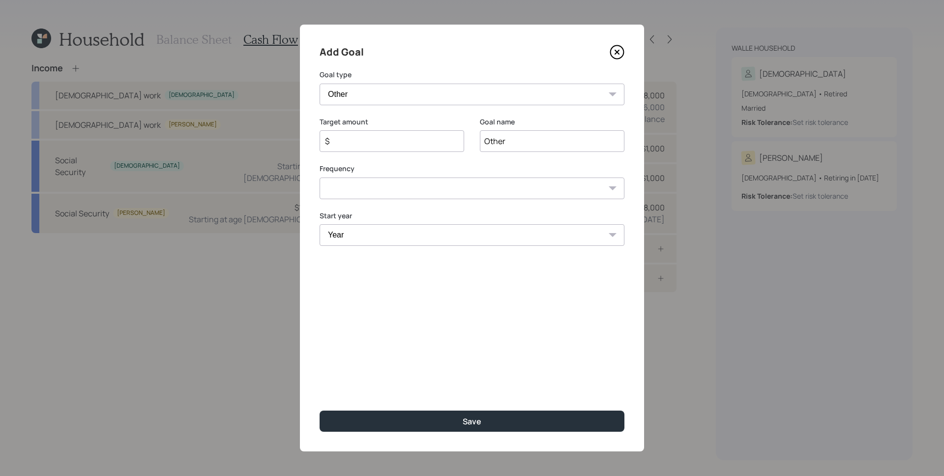
click at [509, 146] on input "Other" at bounding box center [552, 141] width 145 height 22
click at [507, 146] on input "Other" at bounding box center [552, 141] width 145 height 22
type input "O"
type input "Rent In [GEOGRAPHIC_DATA]"
click at [397, 146] on input "$" at bounding box center [388, 141] width 128 height 12
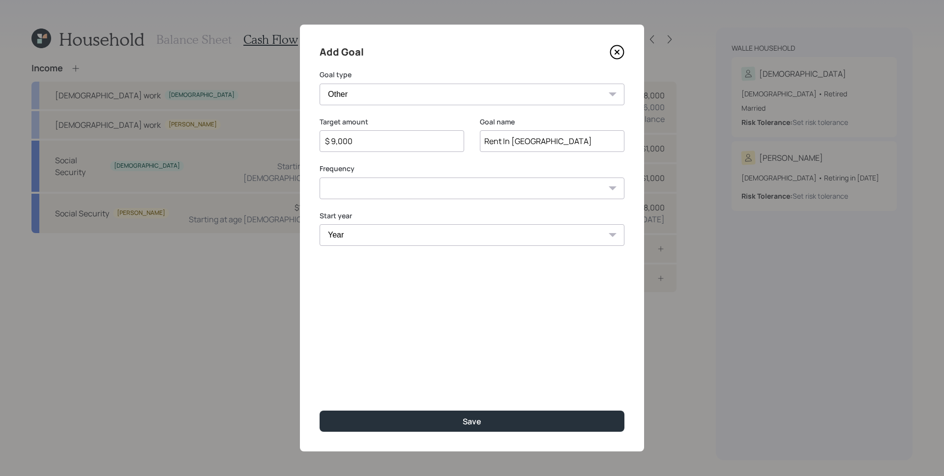
type input "$ 9,000"
click at [409, 187] on select "One time Every 1 year Every 2 years Every 3 years Every 4 years Every 5 years E…" at bounding box center [472, 189] width 305 height 22
select select "1"
click at [320, 178] on select "One time Every 1 year Every 2 years Every 3 years Every 4 years Every 5 years E…" at bounding box center [472, 189] width 305 height 22
click at [402, 243] on select "Year [DATE] 2026 2027 2028 2029 2030 2031 2032 2033 2034 2035 2036 2037 2038 20…" at bounding box center [392, 235] width 145 height 22
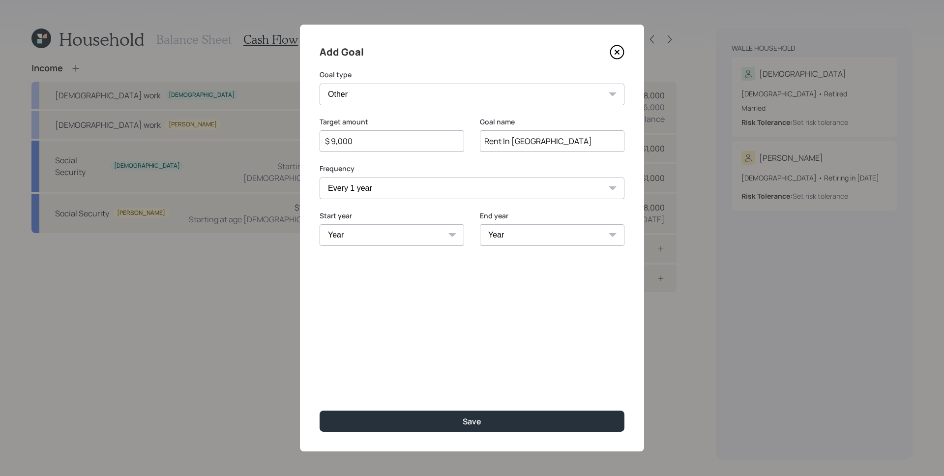
select select "2026"
click at [320, 224] on select "Year [DATE] 2026 2027 2028 2029 2030 2031 2032 2033 2034 2035 2036 2037 2038 20…" at bounding box center [392, 235] width 145 height 22
click at [513, 236] on select "Year [DATE] 2027 2028 2029 2030 2031 2032 2033 2034 2035 2036 2037 2038 2039 20…" at bounding box center [552, 235] width 145 height 22
select select "2026"
click at [480, 224] on select "Year [DATE] 2027 2028 2029 2030 2031 2032 2033 2034 2035 2036 2037 2038 2039 20…" at bounding box center [552, 235] width 145 height 22
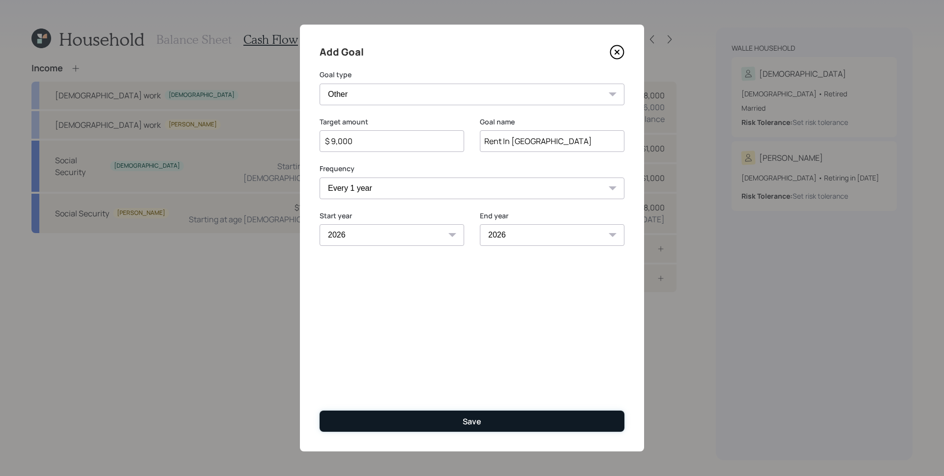
click at [468, 421] on div "Save" at bounding box center [472, 421] width 19 height 11
type input "$"
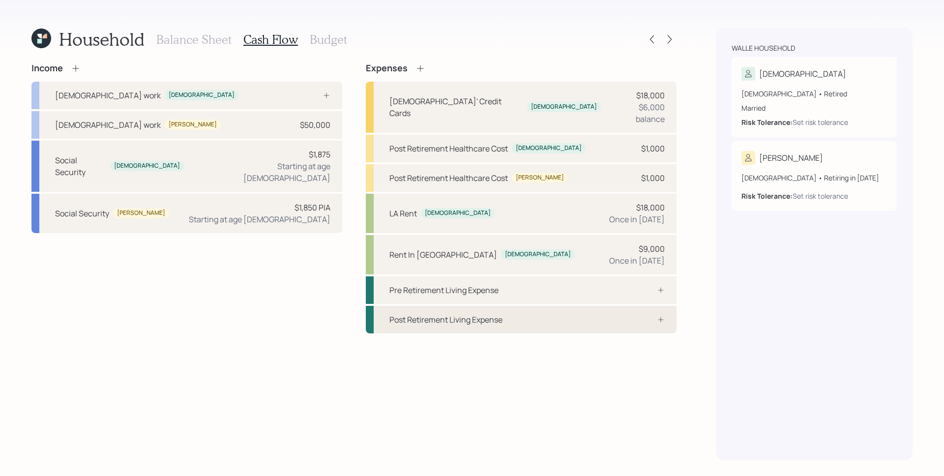
click at [622, 311] on div "Post Retirement Living Expense" at bounding box center [521, 320] width 311 height 28
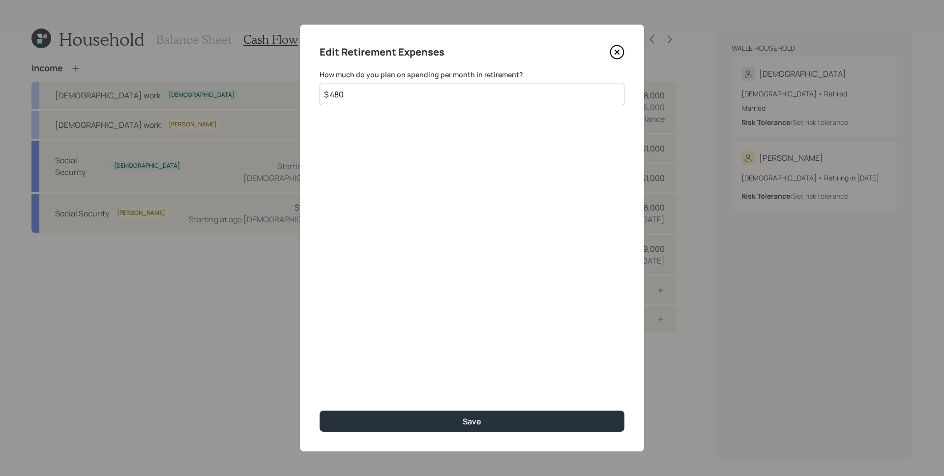
type input "$ 480"
click at [320, 411] on button "Save" at bounding box center [472, 421] width 305 height 21
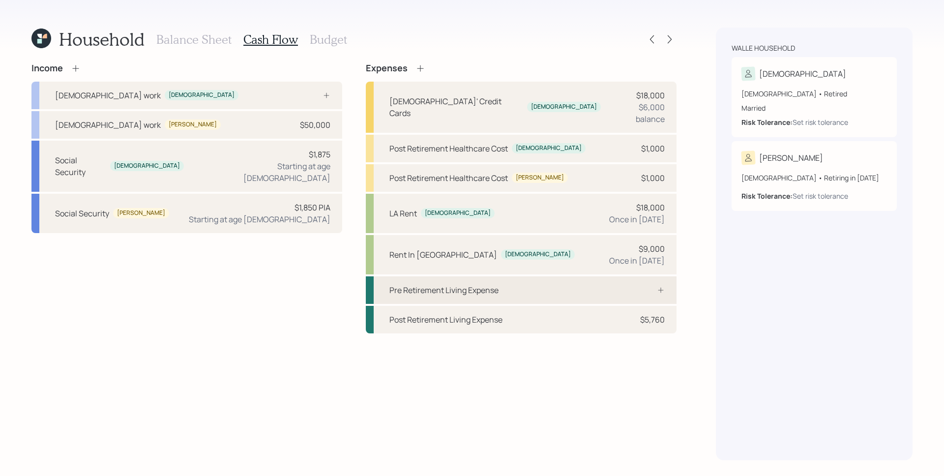
click at [641, 286] on div at bounding box center [651, 290] width 30 height 8
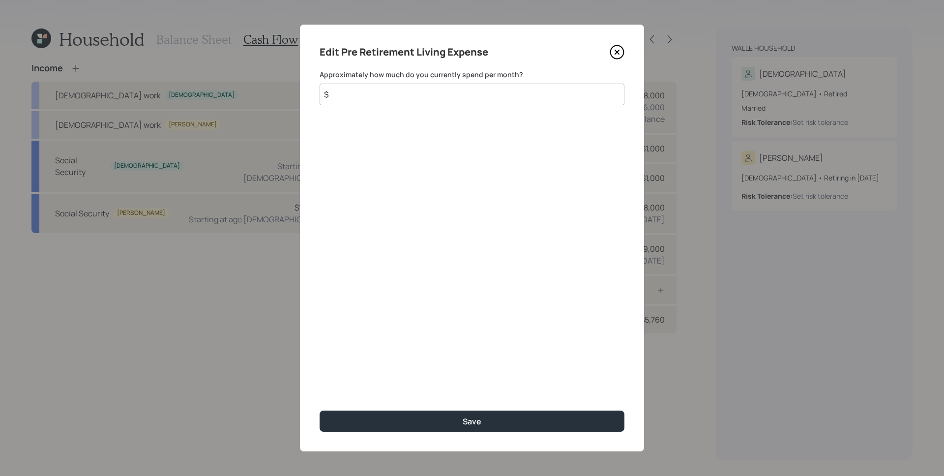
click at [414, 88] on input "$" at bounding box center [472, 95] width 305 height 22
type input "$ 480"
click at [320, 411] on button "Save" at bounding box center [472, 421] width 305 height 21
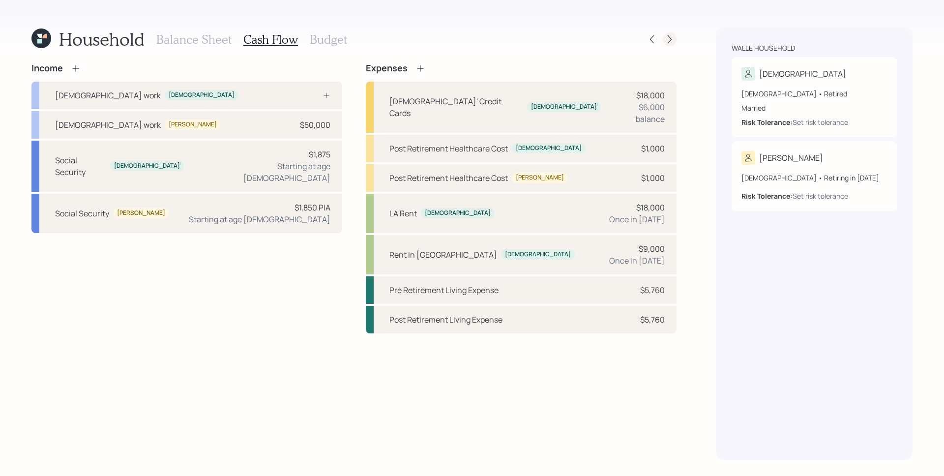
click at [667, 39] on icon at bounding box center [670, 39] width 10 height 10
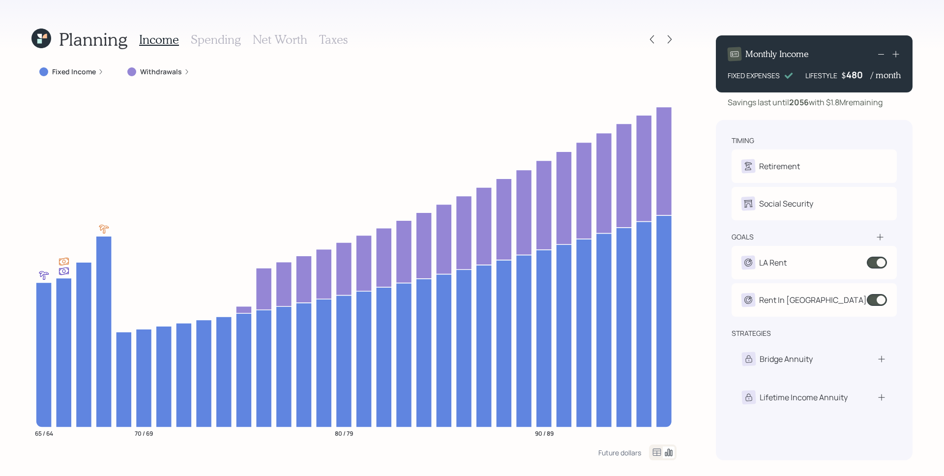
click at [85, 74] on label "Fixed Income" at bounding box center [74, 72] width 44 height 10
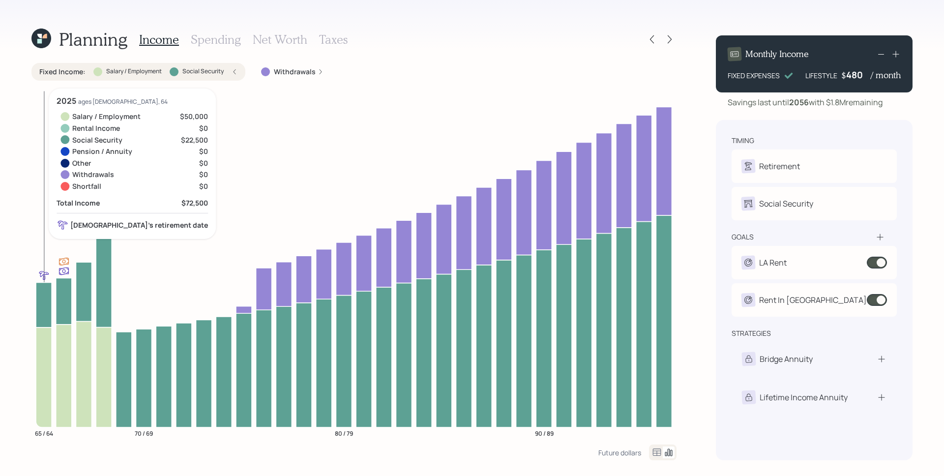
click at [47, 353] on icon at bounding box center [44, 377] width 16 height 100
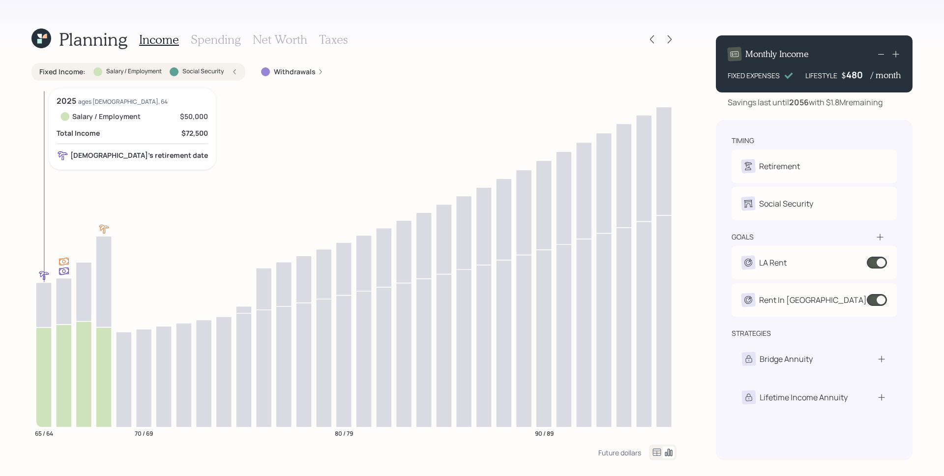
click at [44, 350] on icon at bounding box center [44, 377] width 16 height 100
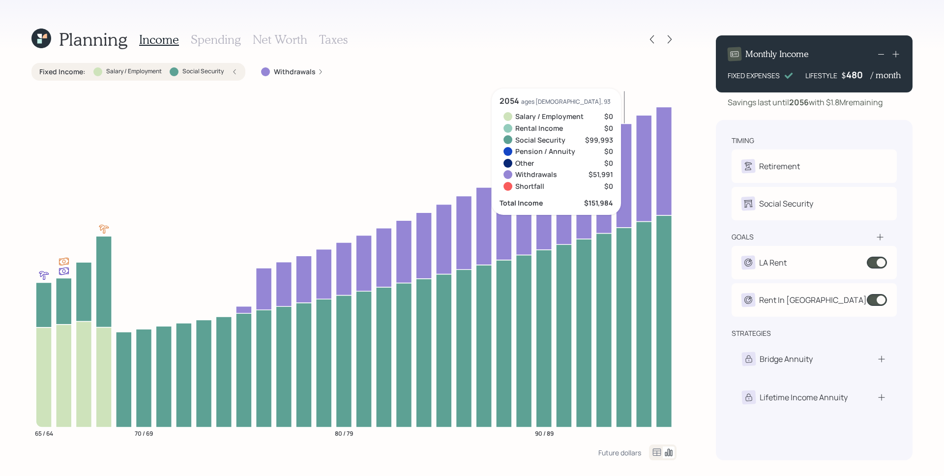
click at [627, 356] on icon at bounding box center [624, 327] width 16 height 200
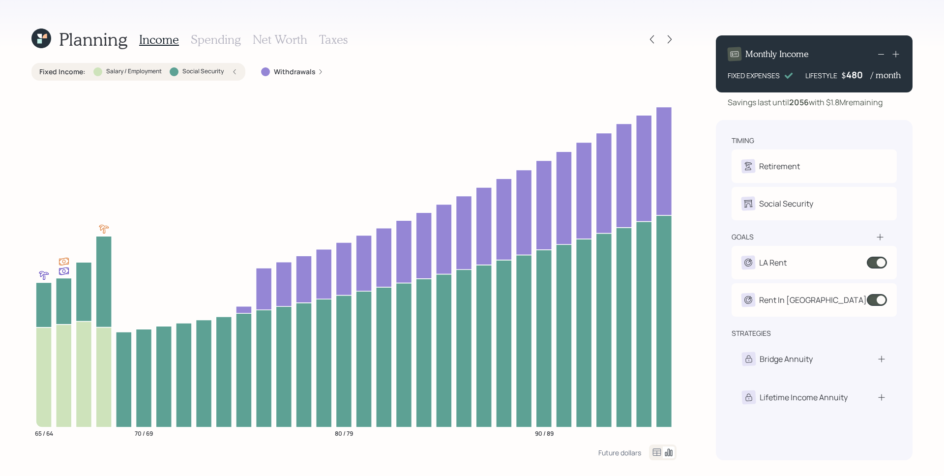
click at [216, 40] on h3 "Spending" at bounding box center [216, 39] width 50 height 14
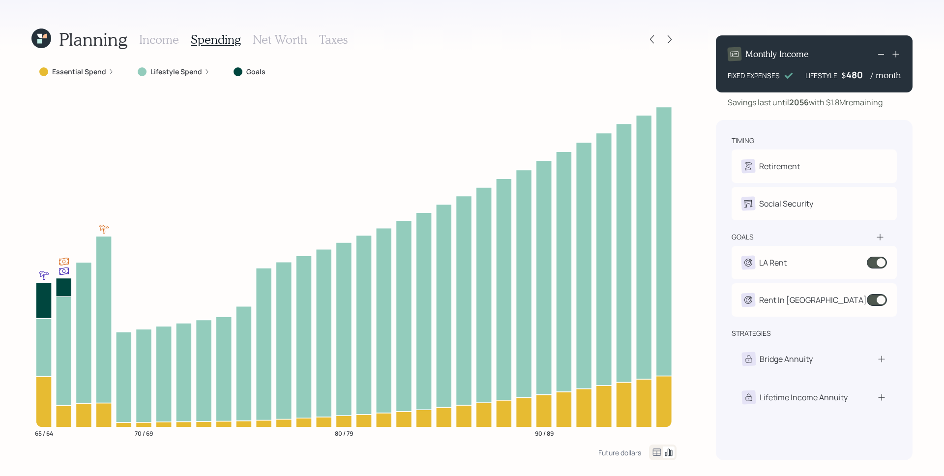
click at [110, 71] on icon at bounding box center [111, 72] width 6 height 6
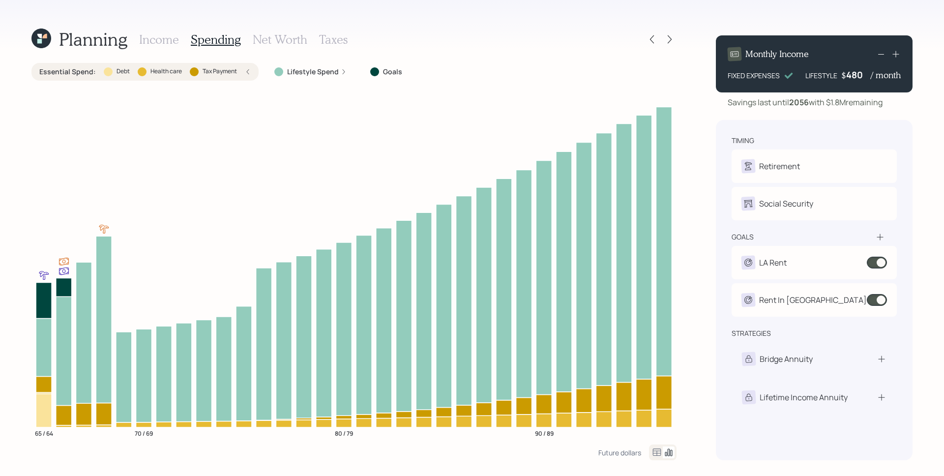
click at [324, 72] on label "Lifestyle Spend" at bounding box center [313, 72] width 52 height 10
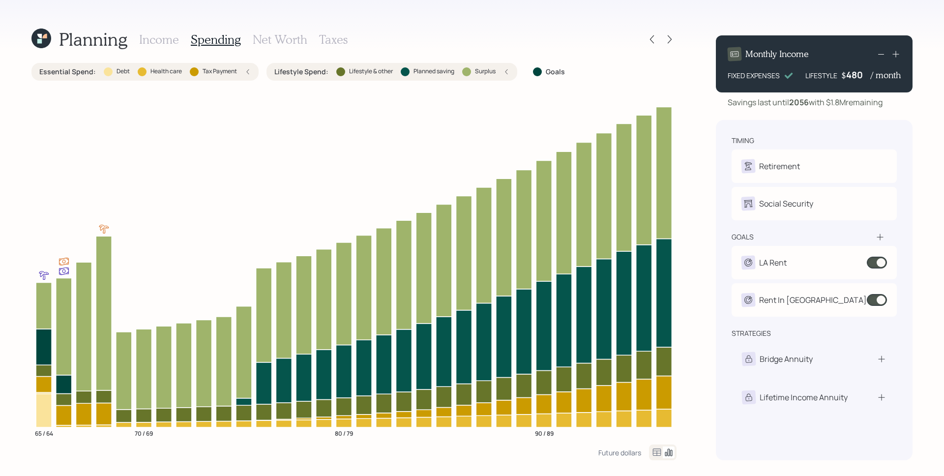
click at [167, 42] on h3 "Income" at bounding box center [159, 39] width 40 height 14
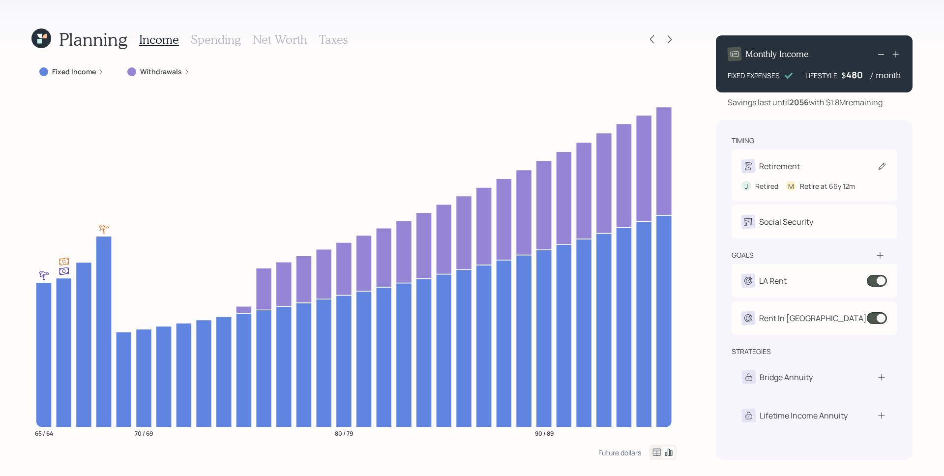
click at [820, 168] on div "Retirement" at bounding box center [815, 166] width 146 height 14
select select "5"
select select "12"
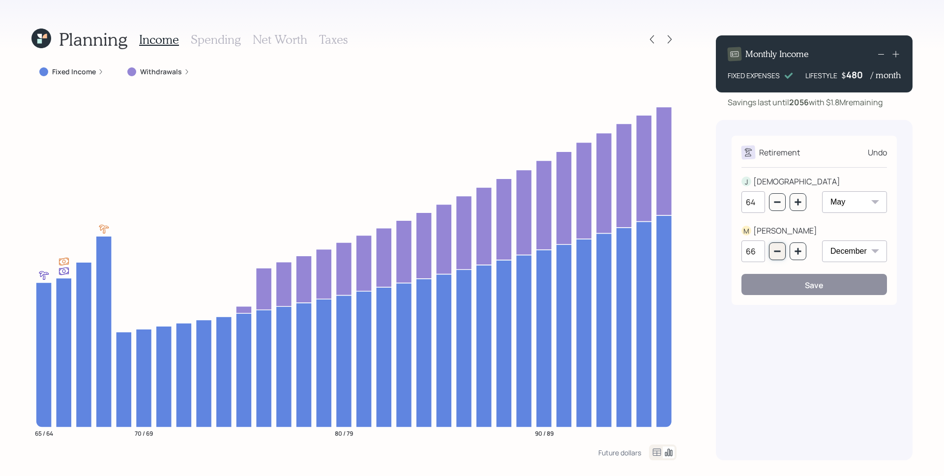
click at [777, 250] on icon "button" at bounding box center [778, 251] width 8 height 8
type input "65"
click at [791, 283] on button "Save" at bounding box center [815, 284] width 146 height 21
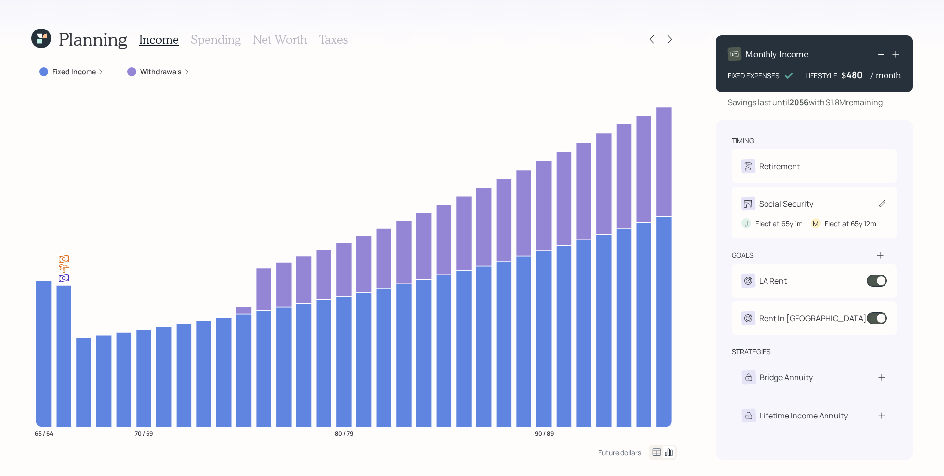
click at [817, 207] on div "Social Security" at bounding box center [815, 204] width 146 height 14
select select "12"
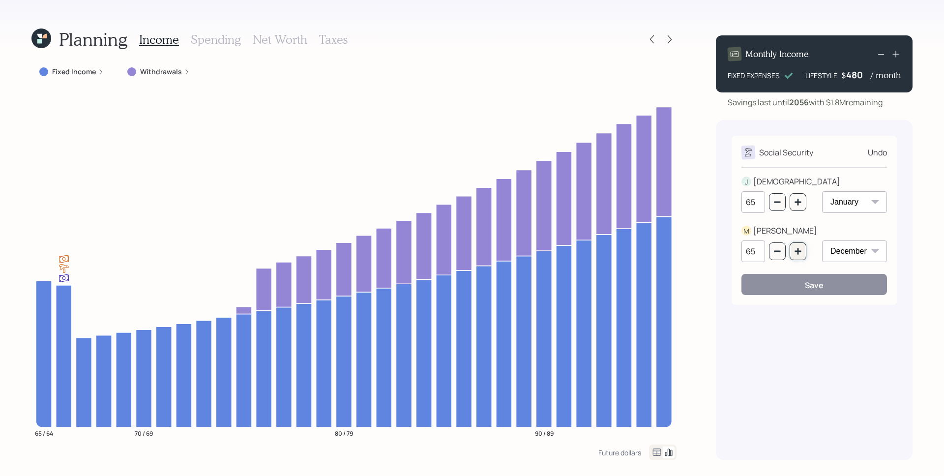
click at [806, 252] on button "button" at bounding box center [798, 252] width 17 height 18
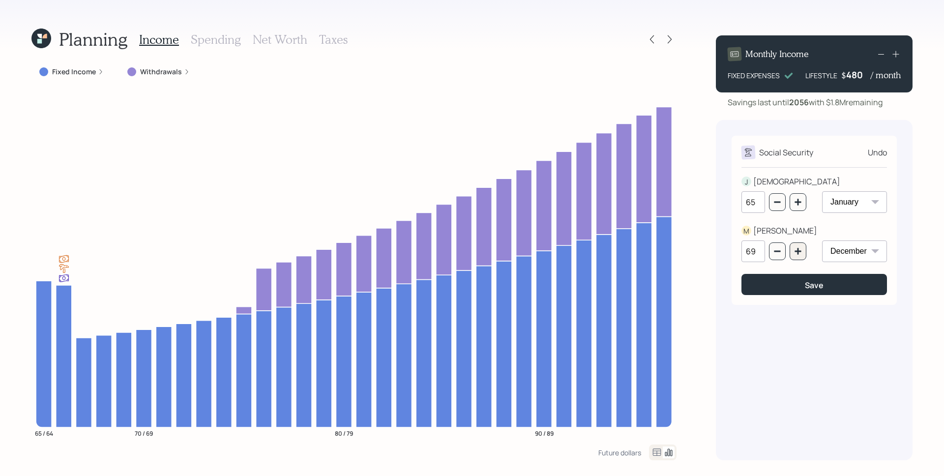
type input "70"
click at [806, 284] on div "Save" at bounding box center [814, 285] width 19 height 11
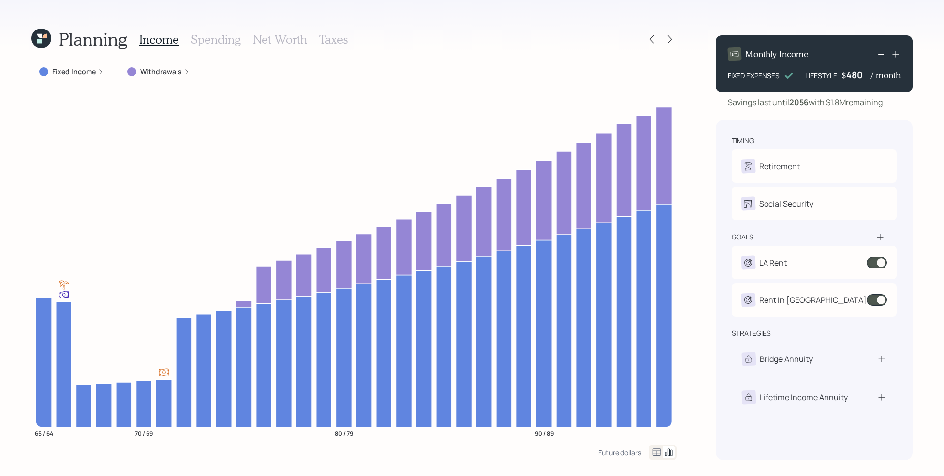
click at [208, 43] on h3 "Spending" at bounding box center [216, 39] width 50 height 14
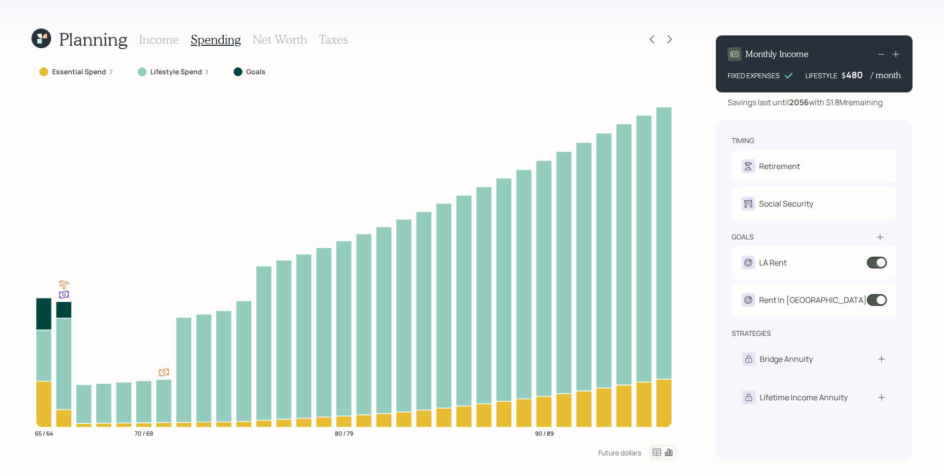
click at [176, 74] on label "Lifestyle Spend" at bounding box center [177, 72] width 52 height 10
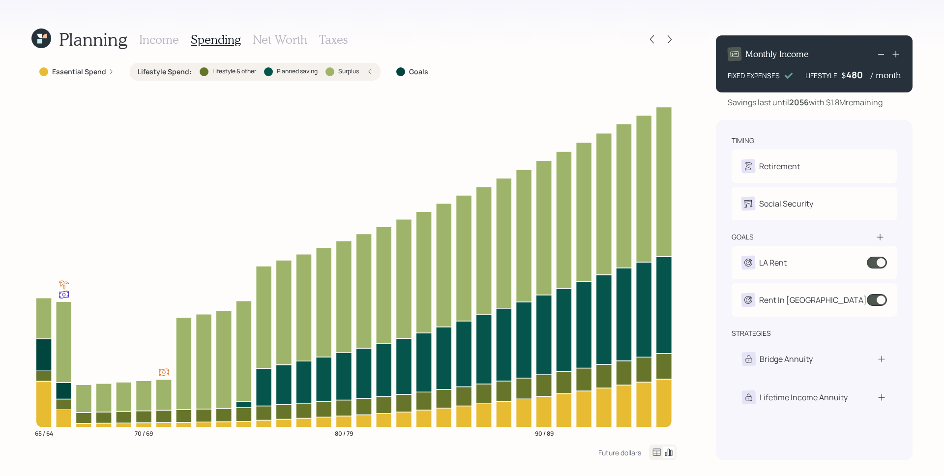
click at [175, 41] on h3 "Income" at bounding box center [159, 39] width 40 height 14
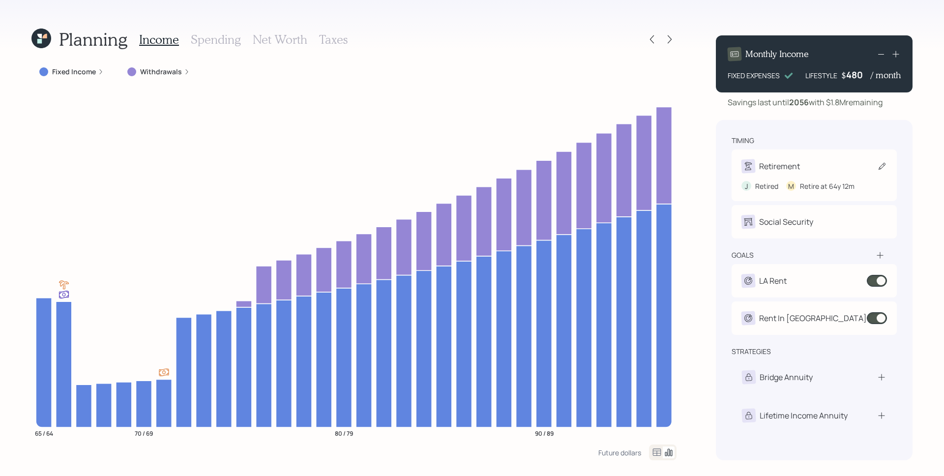
click at [826, 170] on div "Retirement" at bounding box center [815, 166] width 146 height 14
select select "5"
select select "12"
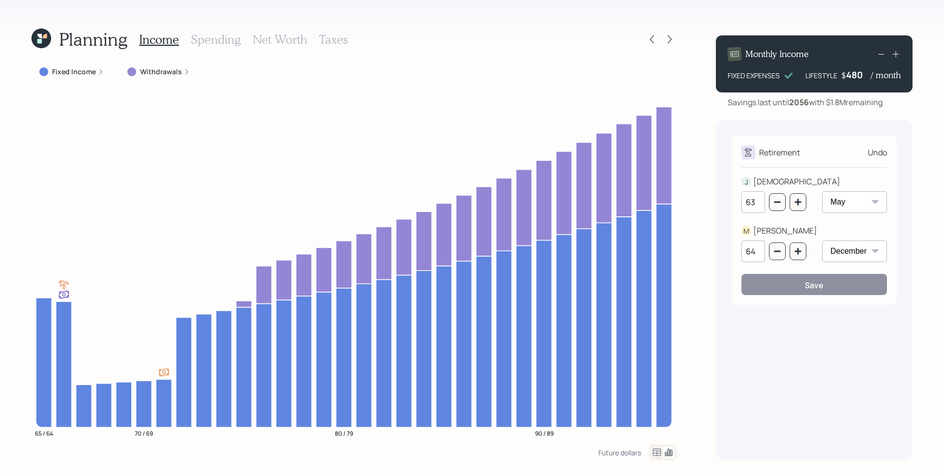
click at [883, 155] on div "Undo" at bounding box center [877, 153] width 19 height 12
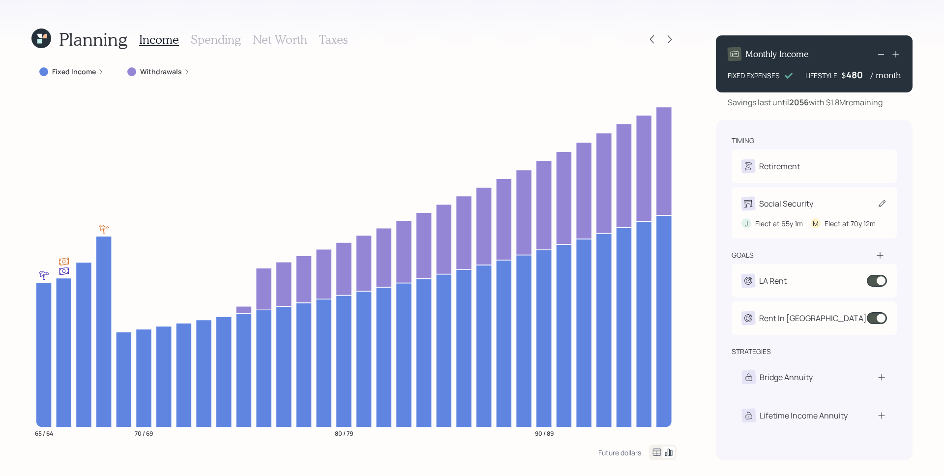
click at [830, 207] on div "Social Security" at bounding box center [815, 204] width 146 height 14
select select "12"
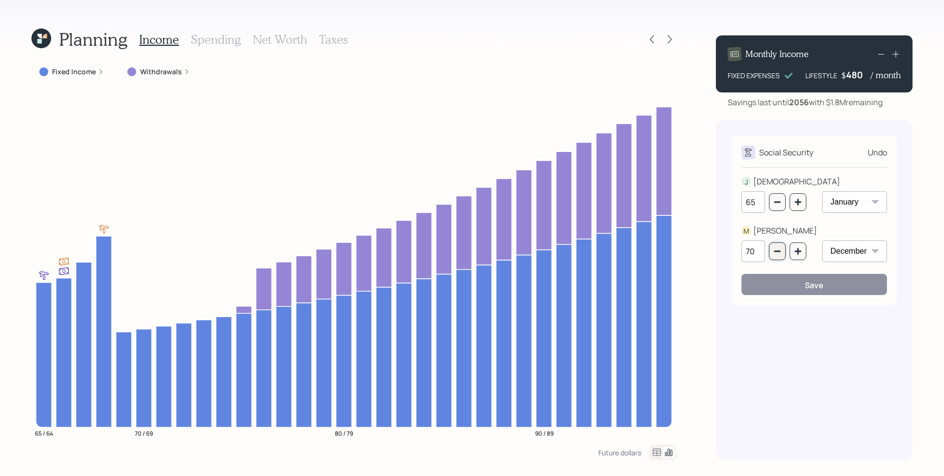
click at [779, 253] on icon "button" at bounding box center [778, 251] width 8 height 8
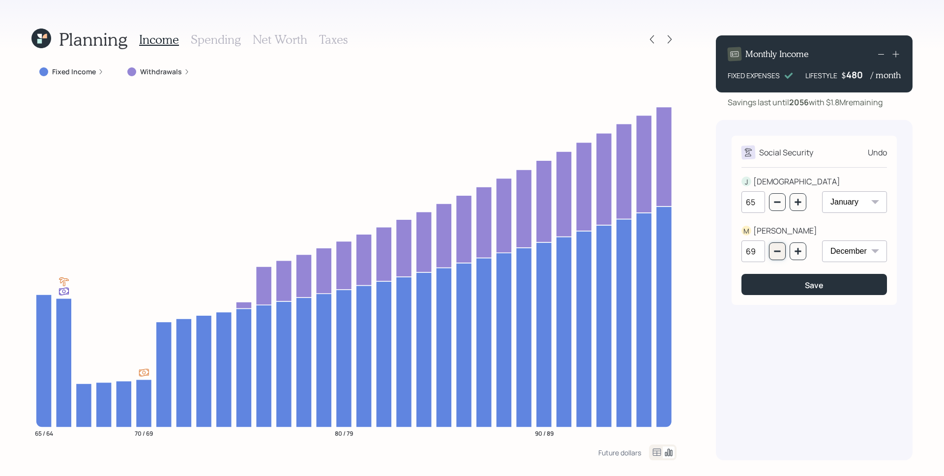
click at [779, 253] on icon "button" at bounding box center [778, 251] width 8 height 8
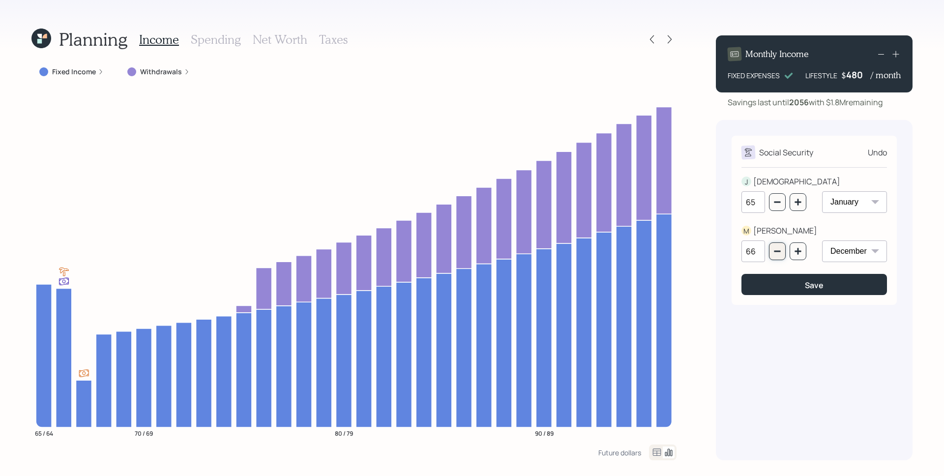
click at [779, 253] on icon "button" at bounding box center [778, 251] width 8 height 8
type input "65"
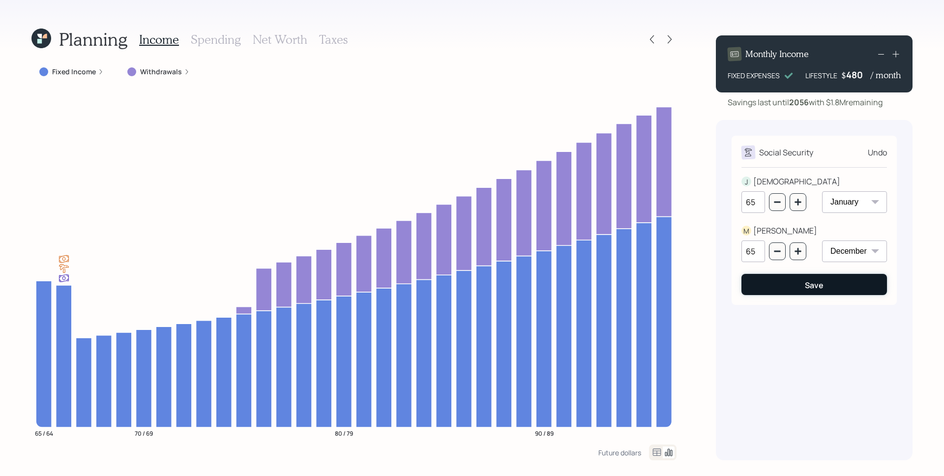
click at [791, 295] on button "Save" at bounding box center [815, 284] width 146 height 21
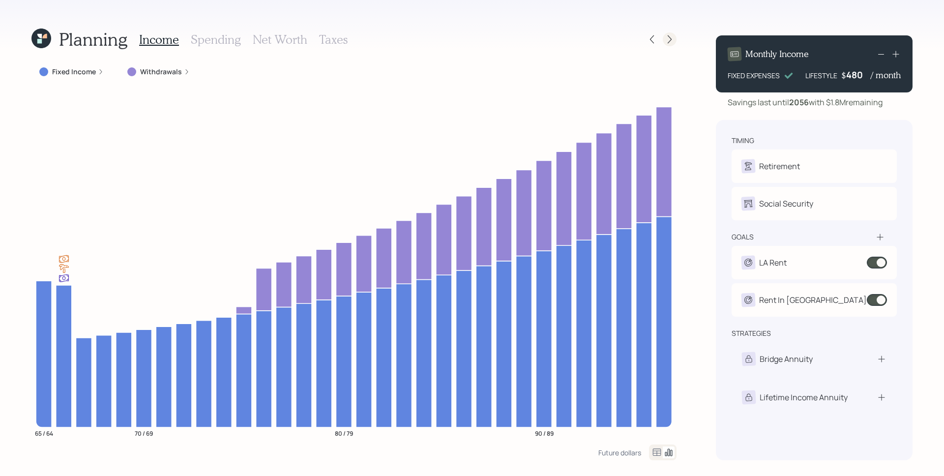
click at [666, 39] on icon at bounding box center [670, 39] width 10 height 10
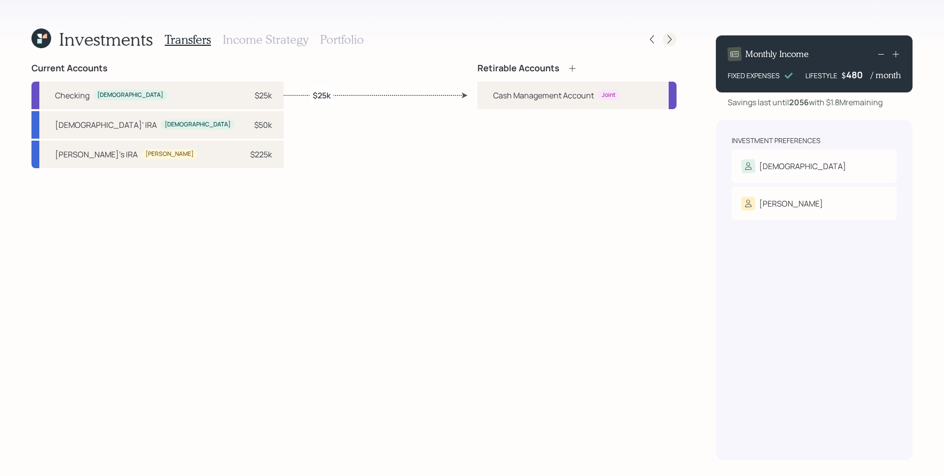
click at [669, 38] on icon at bounding box center [670, 39] width 10 height 10
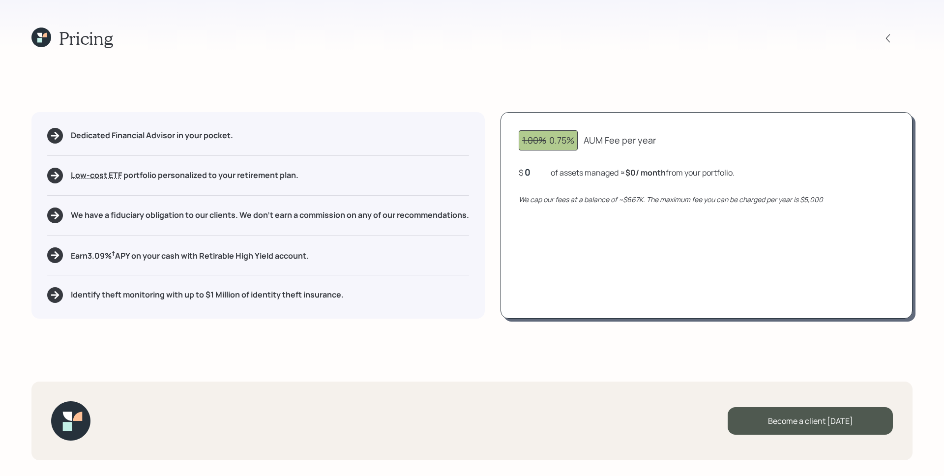
drag, startPoint x: 536, startPoint y: 171, endPoint x: 517, endPoint y: 173, distance: 18.9
click at [517, 173] on div "1.00% 0.75% AUM Fee per year $ 0 of assets managed ≈ $0 / month from your portf…" at bounding box center [707, 215] width 412 height 207
click at [889, 35] on icon at bounding box center [888, 38] width 10 height 10
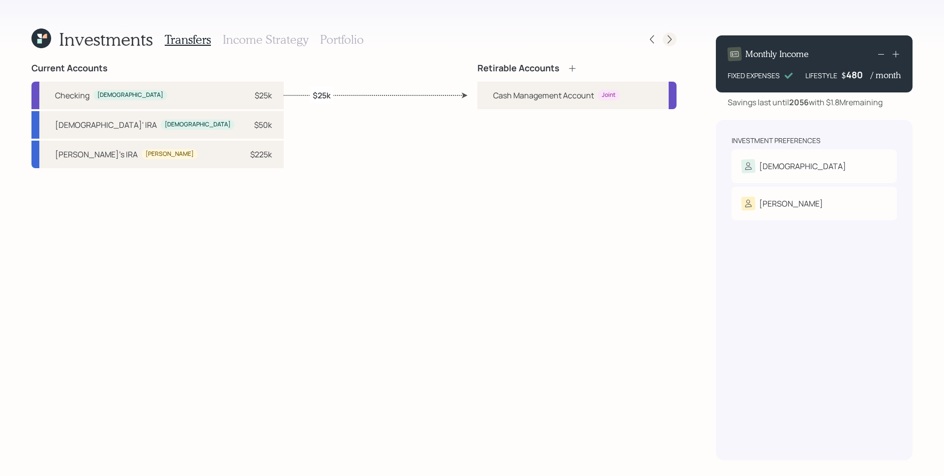
click at [666, 37] on icon at bounding box center [670, 39] width 10 height 10
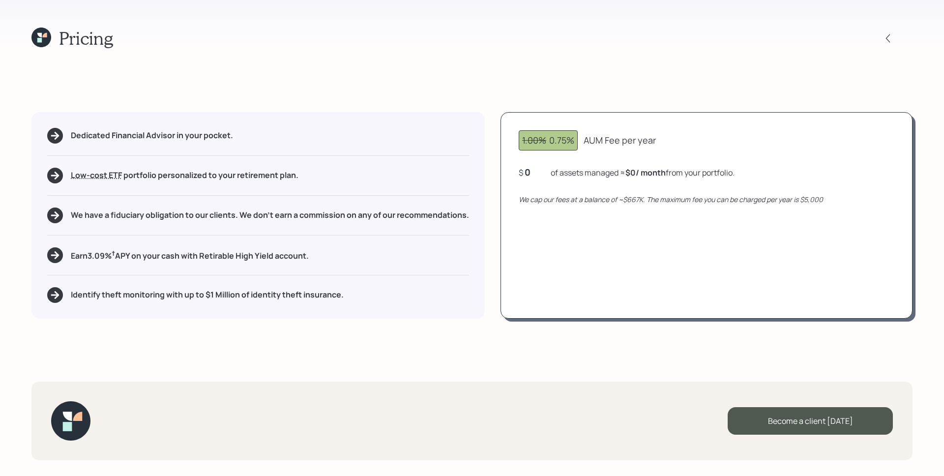
click at [530, 170] on div "0" at bounding box center [537, 172] width 25 height 12
click at [565, 249] on div "1.00% 0.75% AUM Fee per year $ 050000 of assets managed ≈ $0 / month from your …" at bounding box center [707, 215] width 412 height 207
drag, startPoint x: 552, startPoint y: 140, endPoint x: 566, endPoint y: 140, distance: 14.3
click at [566, 140] on div "1.00% 0.75%" at bounding box center [548, 140] width 52 height 13
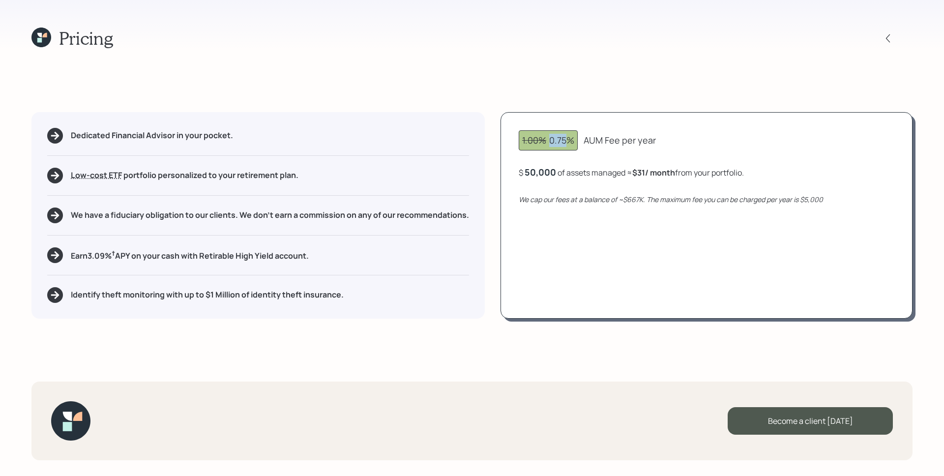
click at [560, 142] on div "1.00% 0.75%" at bounding box center [548, 140] width 52 height 13
click at [890, 37] on icon at bounding box center [888, 38] width 10 height 10
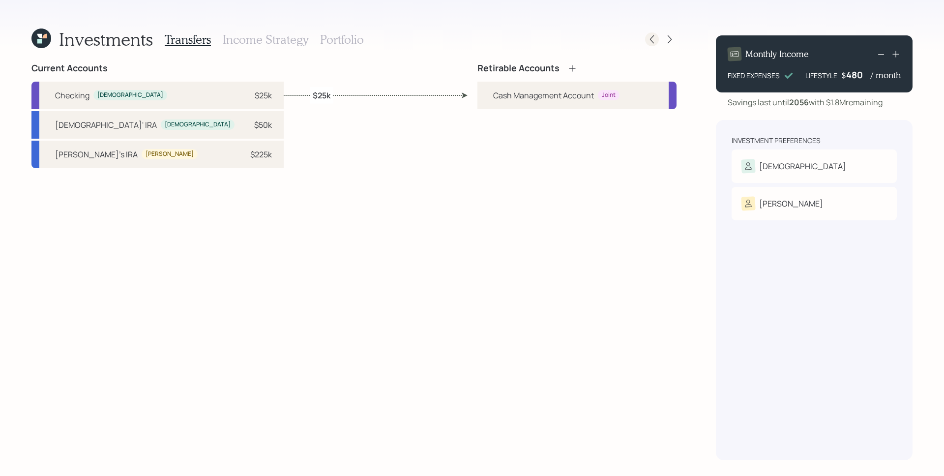
click at [655, 44] on div at bounding box center [652, 39] width 14 height 14
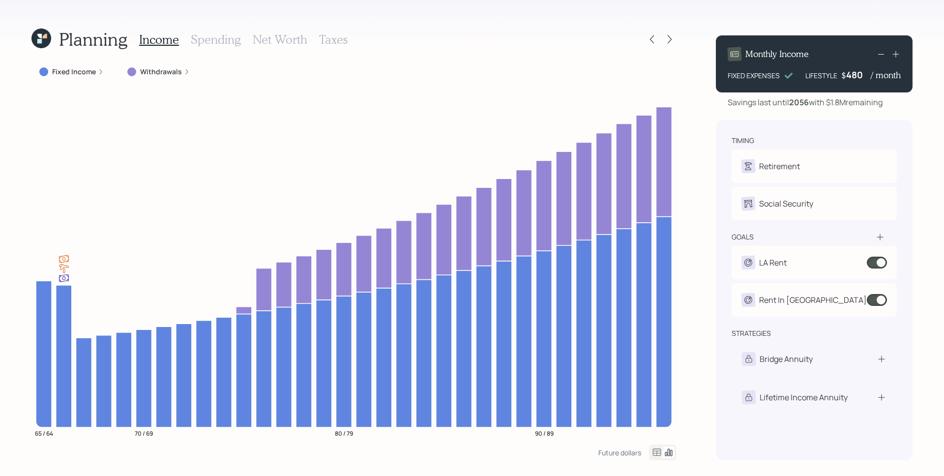
click at [280, 37] on h3 "Net Worth" at bounding box center [280, 39] width 55 height 14
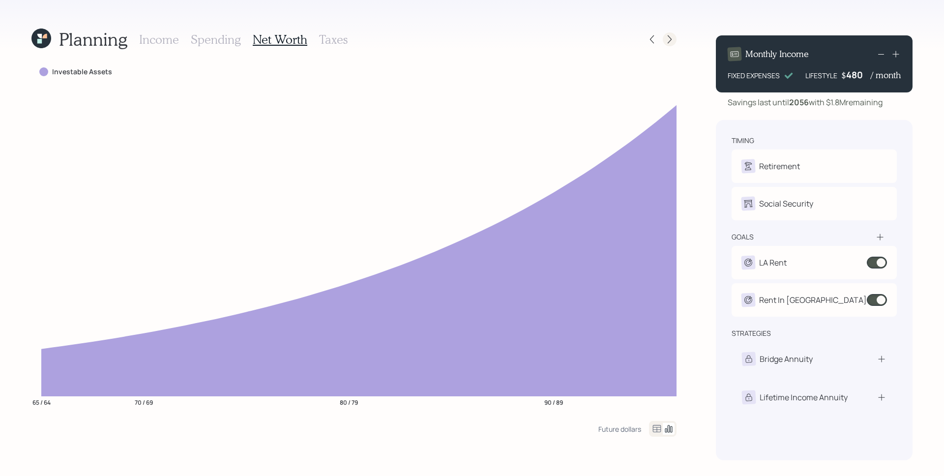
click at [672, 38] on icon at bounding box center [670, 39] width 10 height 10
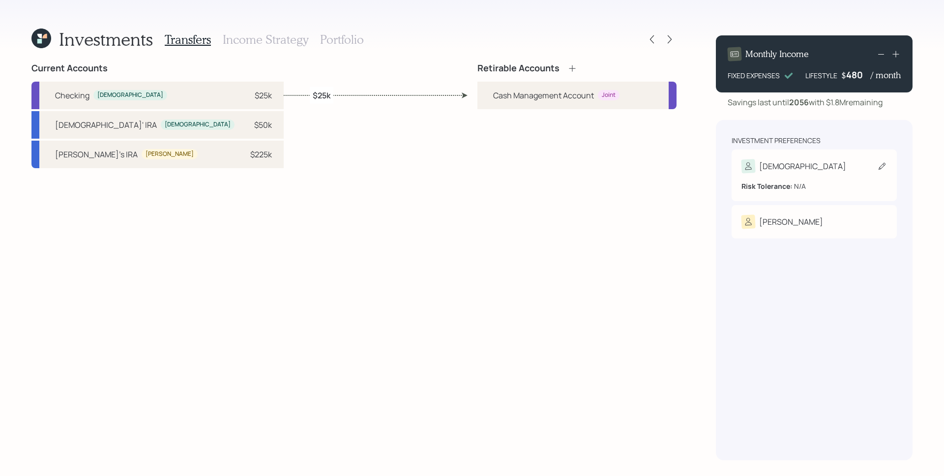
click at [791, 167] on div "[DEMOGRAPHIC_DATA]" at bounding box center [815, 166] width 146 height 14
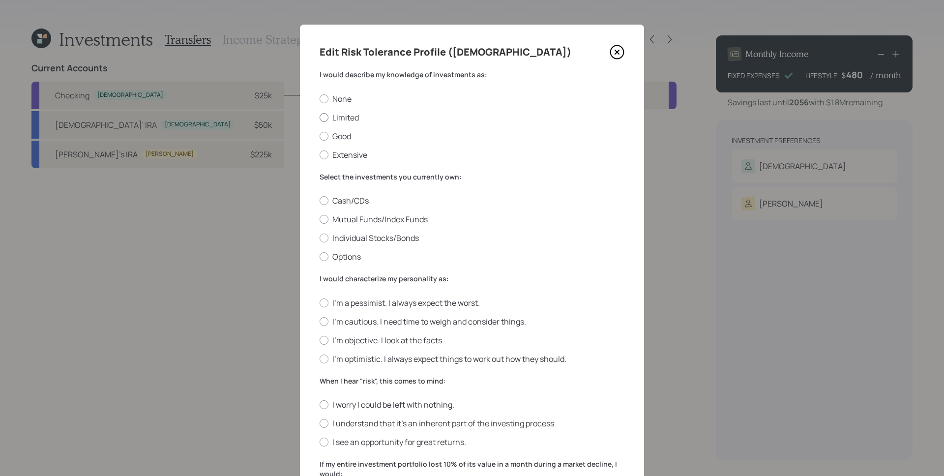
click at [350, 122] on label "Limited" at bounding box center [472, 117] width 305 height 11
click at [320, 118] on input "Limited" at bounding box center [319, 117] width 0 height 0
radio input "true"
drag, startPoint x: 351, startPoint y: 220, endPoint x: 387, endPoint y: 262, distance: 54.7
click at [351, 220] on label "Mutual Funds/Index Funds" at bounding box center [472, 219] width 305 height 11
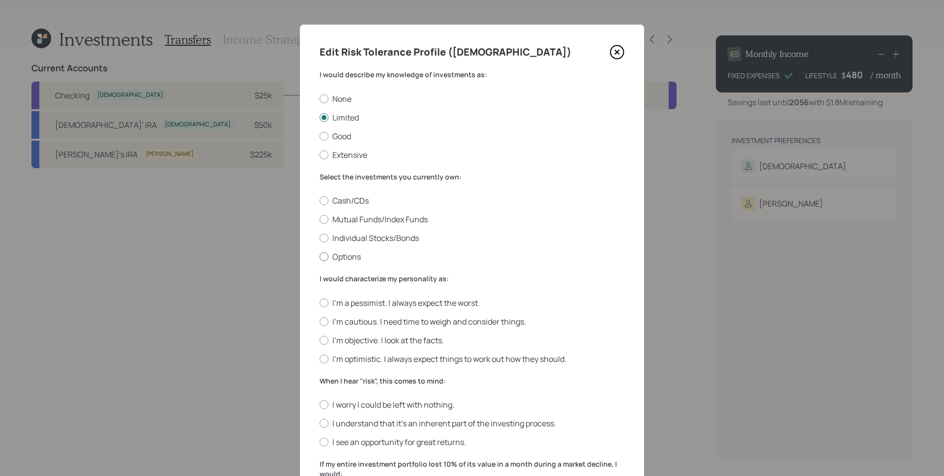
click at [320, 220] on input "Mutual Funds/Index Funds" at bounding box center [319, 219] width 0 height 0
radio input "true"
click at [376, 340] on label "I'm objective. I look at the facts." at bounding box center [472, 340] width 305 height 11
click at [320, 340] on input "I'm objective. I look at the facts." at bounding box center [319, 340] width 0 height 0
radio input "true"
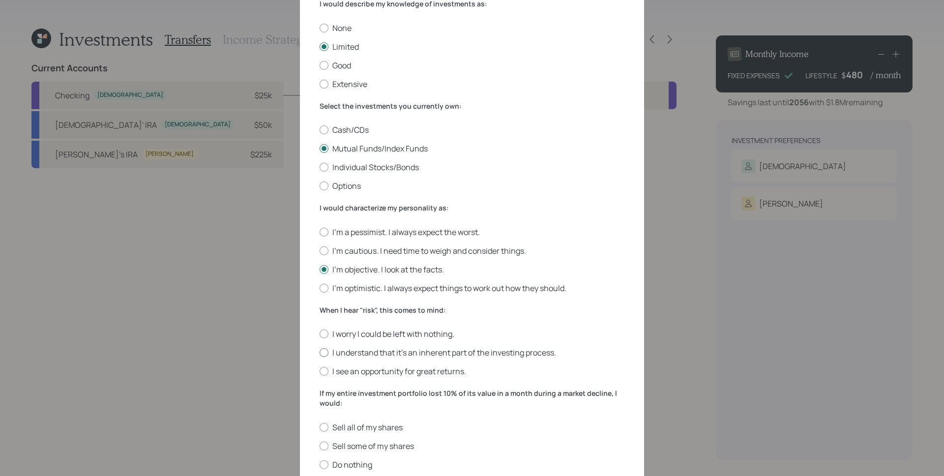
click at [378, 353] on label "I understand that it’s an inherent part of the investing process." at bounding box center [472, 352] width 305 height 11
click at [320, 353] on input "I understand that it’s an inherent part of the investing process." at bounding box center [319, 353] width 0 height 0
radio input "true"
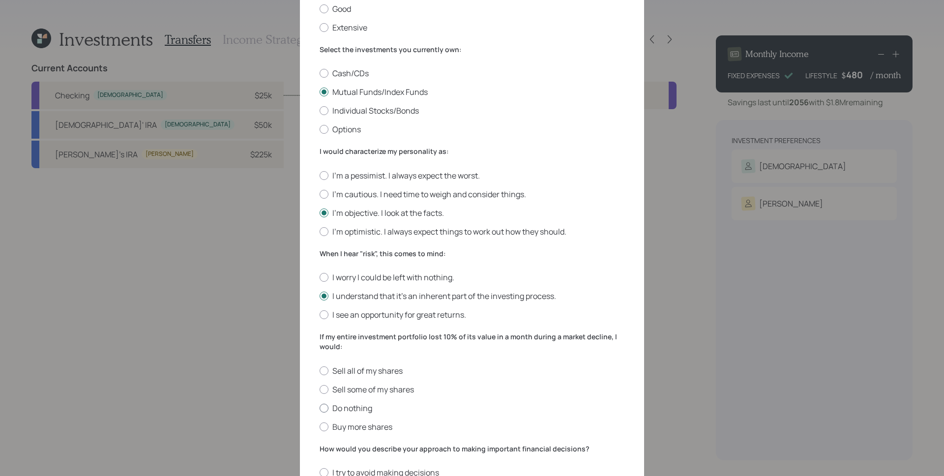
click at [364, 408] on label "Do nothing" at bounding box center [472, 408] width 305 height 11
click at [320, 408] on input "Do nothing" at bounding box center [319, 408] width 0 height 0
radio input "true"
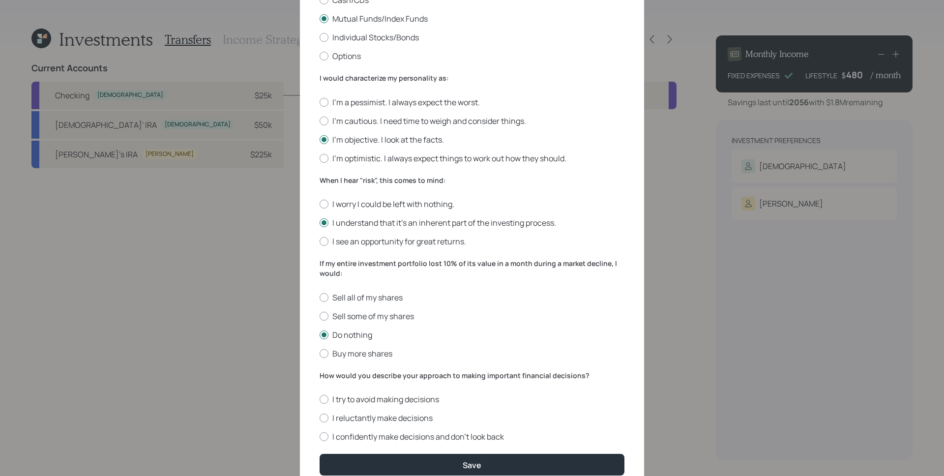
scroll to position [213, 0]
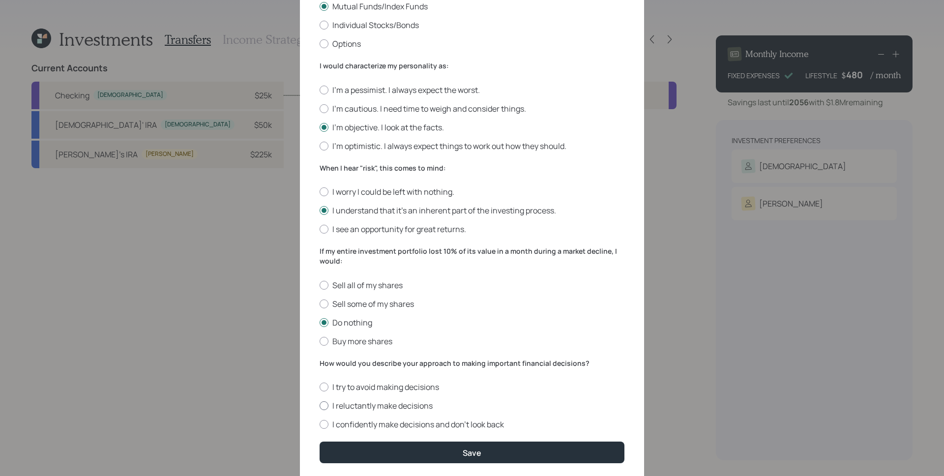
click at [387, 410] on label "I reluctantly make decisions" at bounding box center [472, 405] width 305 height 11
click at [320, 406] on input "I reluctantly make decisions" at bounding box center [319, 406] width 0 height 0
radio input "true"
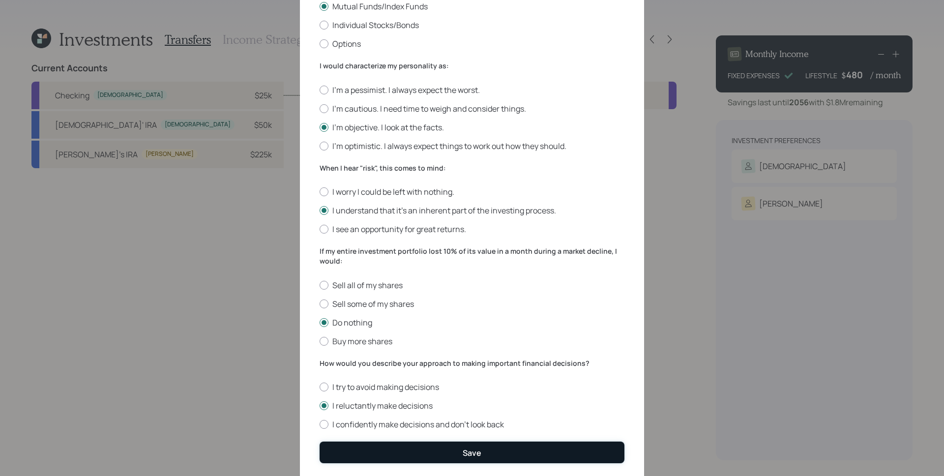
click at [472, 453] on div "Save" at bounding box center [472, 453] width 19 height 11
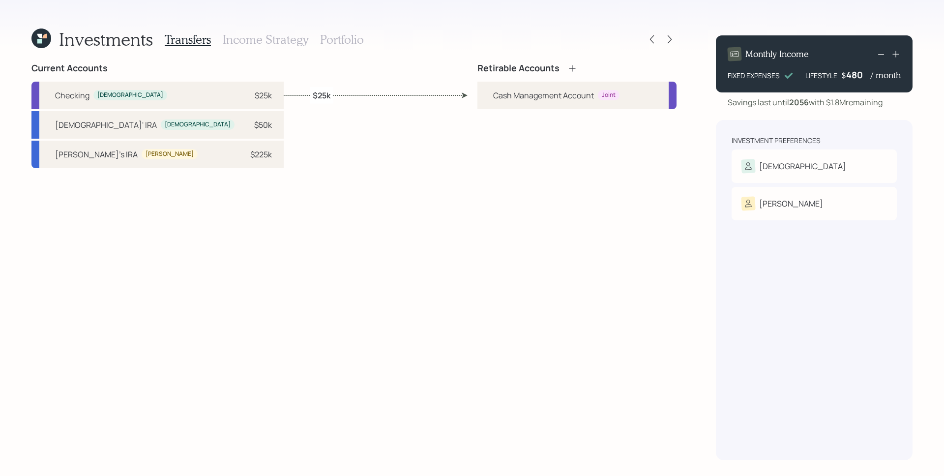
click at [566, 62] on div "Investments Transfers Income Strategy Portfolio Current Accounts Checking [DEMO…" at bounding box center [353, 244] width 645 height 433
click at [573, 67] on icon at bounding box center [572, 68] width 6 height 6
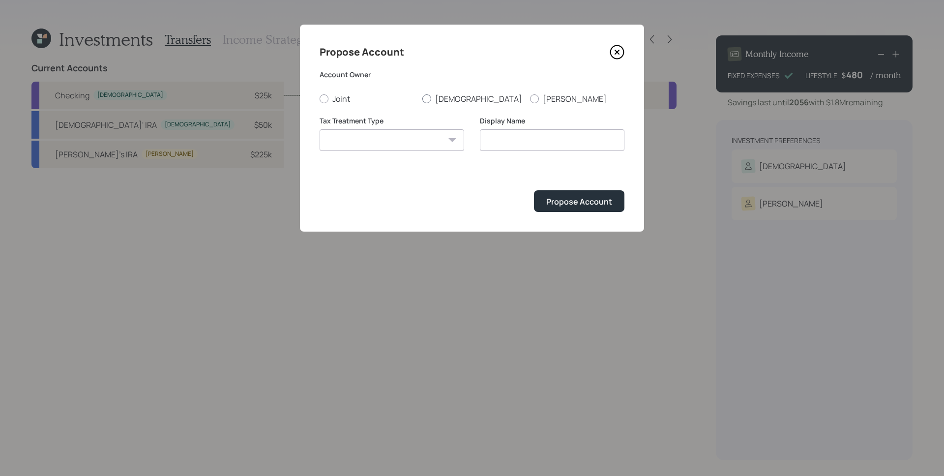
click at [441, 99] on label "[DEMOGRAPHIC_DATA]" at bounding box center [473, 98] width 100 height 11
click at [423, 99] on input "[DEMOGRAPHIC_DATA]" at bounding box center [422, 98] width 0 height 0
radio input "true"
click at [432, 137] on select "[PERSON_NAME] Taxable Traditional" at bounding box center [392, 140] width 145 height 22
select select "traditional"
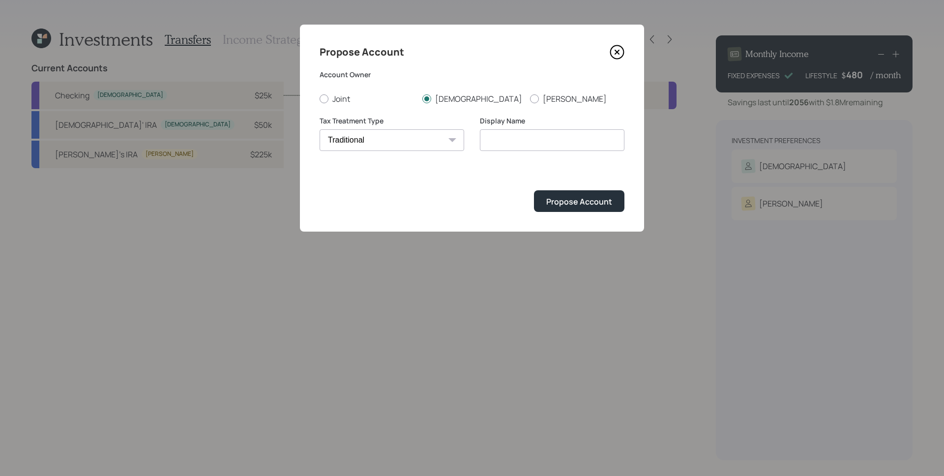
click at [320, 129] on select "[PERSON_NAME] Taxable Traditional" at bounding box center [392, 140] width 145 height 22
click at [546, 144] on input "Traditional" at bounding box center [552, 140] width 145 height 22
click at [484, 141] on input "Traditional IRA" at bounding box center [552, 140] width 145 height 22
type input "[DEMOGRAPHIC_DATA]' Traditional IRA"
click at [597, 200] on div "Propose Account" at bounding box center [580, 201] width 66 height 11
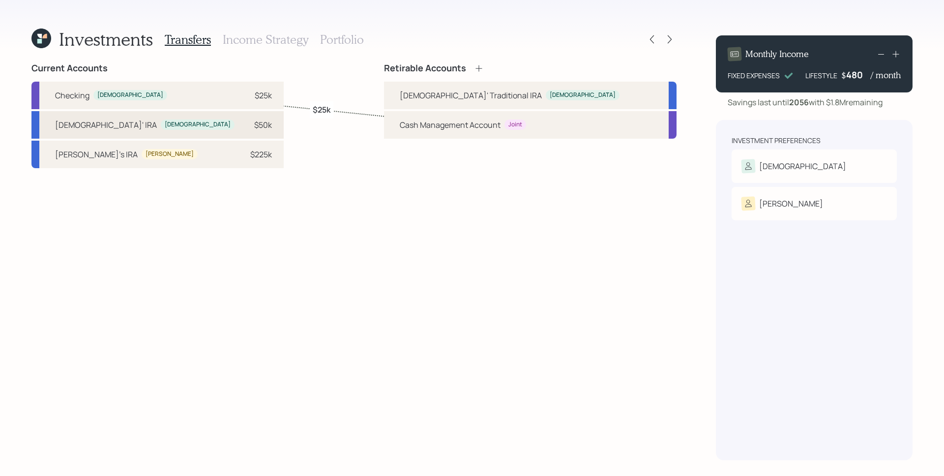
click at [254, 125] on div "$50k" at bounding box center [263, 125] width 18 height 12
click at [510, 92] on div "[DEMOGRAPHIC_DATA]' Traditional IRA" at bounding box center [471, 96] width 142 height 12
select select "6dc81c47-2387-4eb9-8d75-9c56413f4bf3"
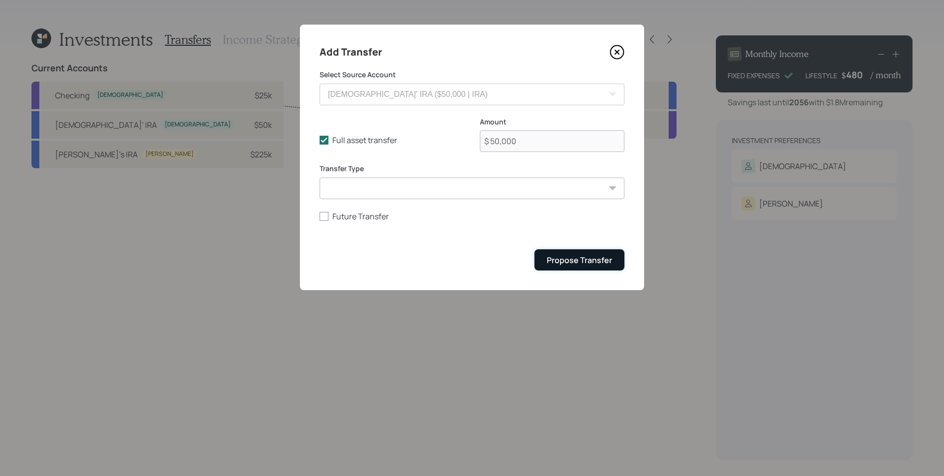
click at [587, 257] on div "Propose Transfer" at bounding box center [579, 260] width 65 height 11
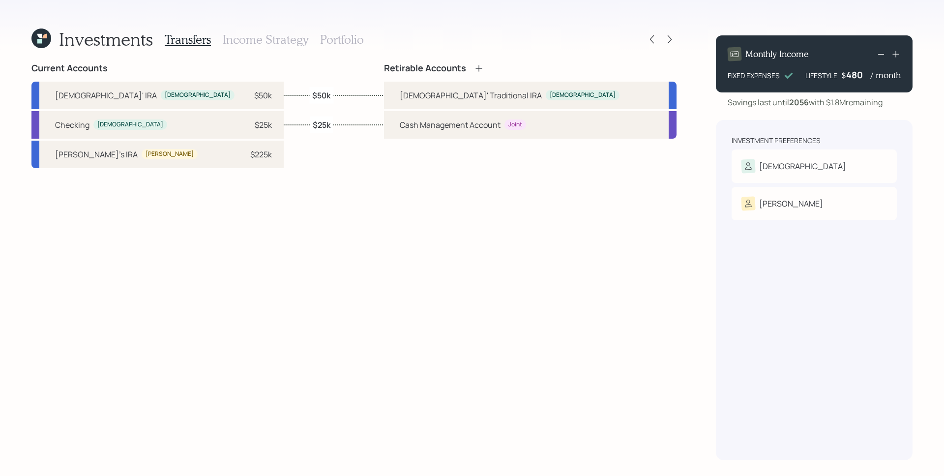
click at [287, 42] on h3 "Income Strategy" at bounding box center [266, 39] width 86 height 14
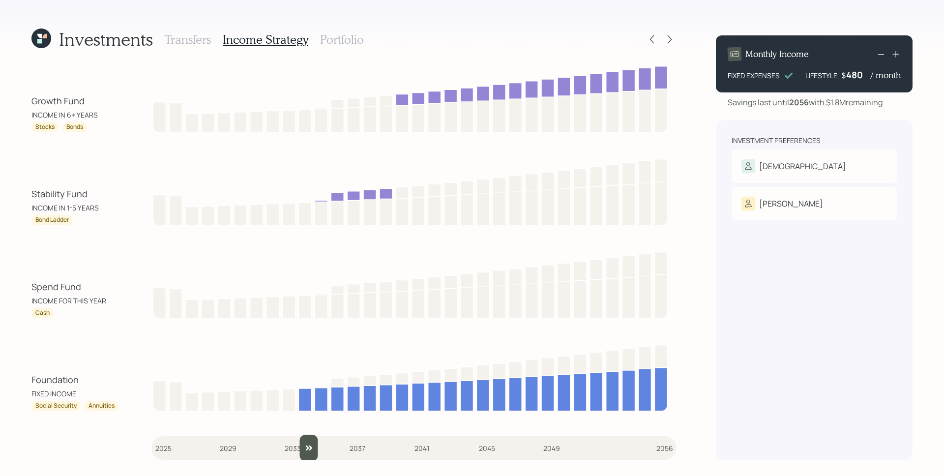
drag, startPoint x: 161, startPoint y: 446, endPoint x: 308, endPoint y: 431, distance: 147.4
click at [308, 435] on input "slider" at bounding box center [414, 448] width 525 height 27
drag, startPoint x: 308, startPoint y: 454, endPoint x: 314, endPoint y: 454, distance: 5.4
type input "2035"
click at [314, 454] on input "slider" at bounding box center [414, 448] width 525 height 27
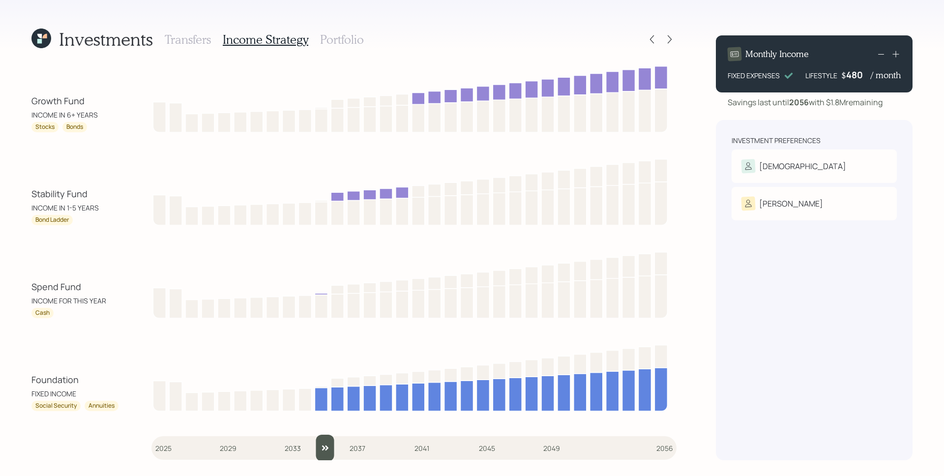
click at [348, 41] on h3 "Portfolio" at bounding box center [342, 39] width 44 height 14
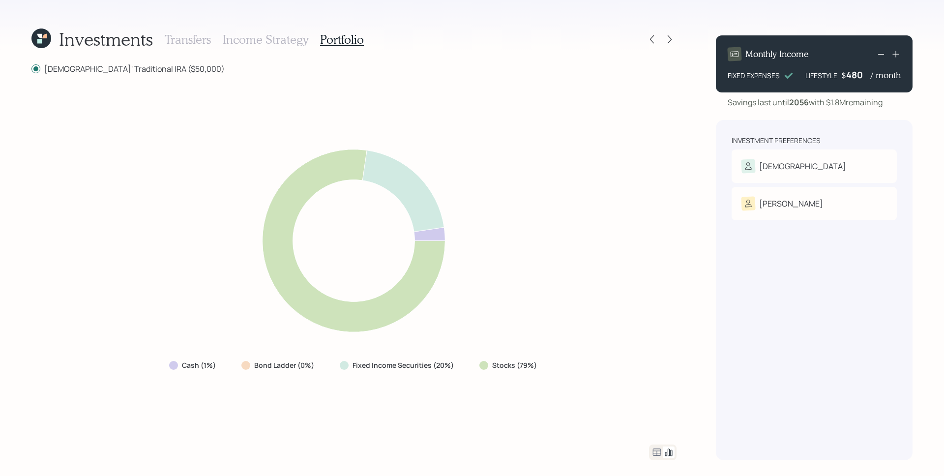
click at [43, 36] on icon at bounding box center [44, 36] width 4 height 4
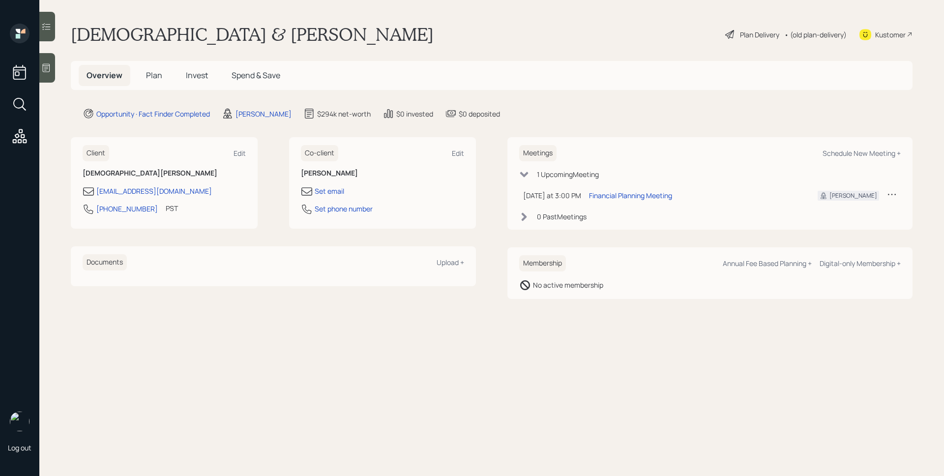
click at [152, 77] on span "Plan" at bounding box center [154, 75] width 16 height 11
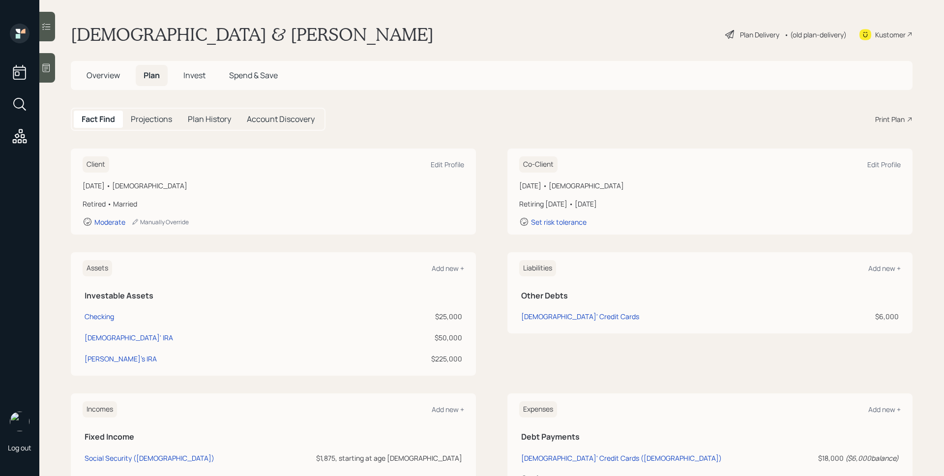
click at [893, 117] on div "Print Plan" at bounding box center [891, 119] width 30 height 10
